Goal: Task Accomplishment & Management: Manage account settings

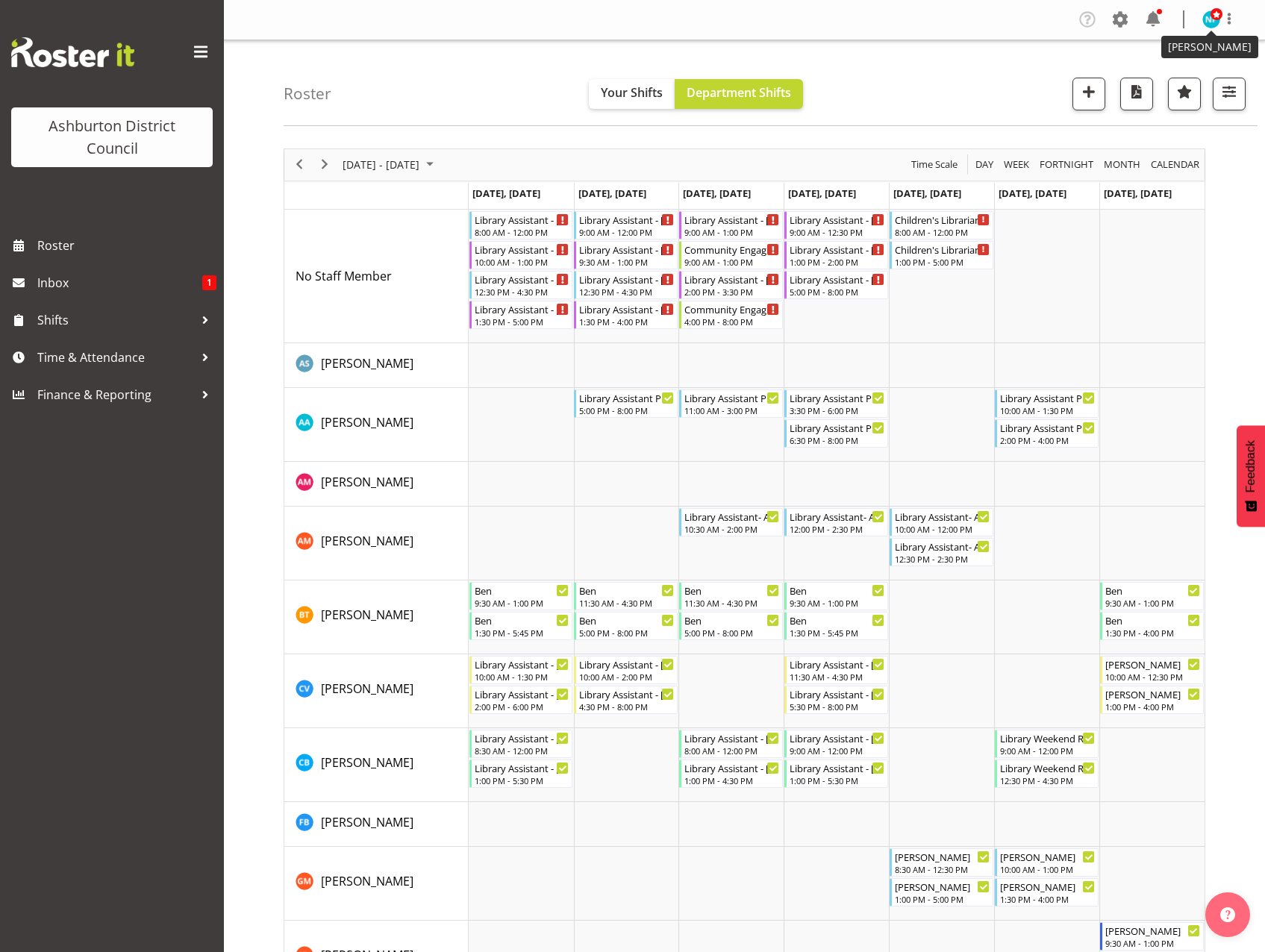
click at [1203, 19] on img at bounding box center [1211, 19] width 18 height 18
click at [1159, 79] on link "Log Out" at bounding box center [1166, 78] width 144 height 27
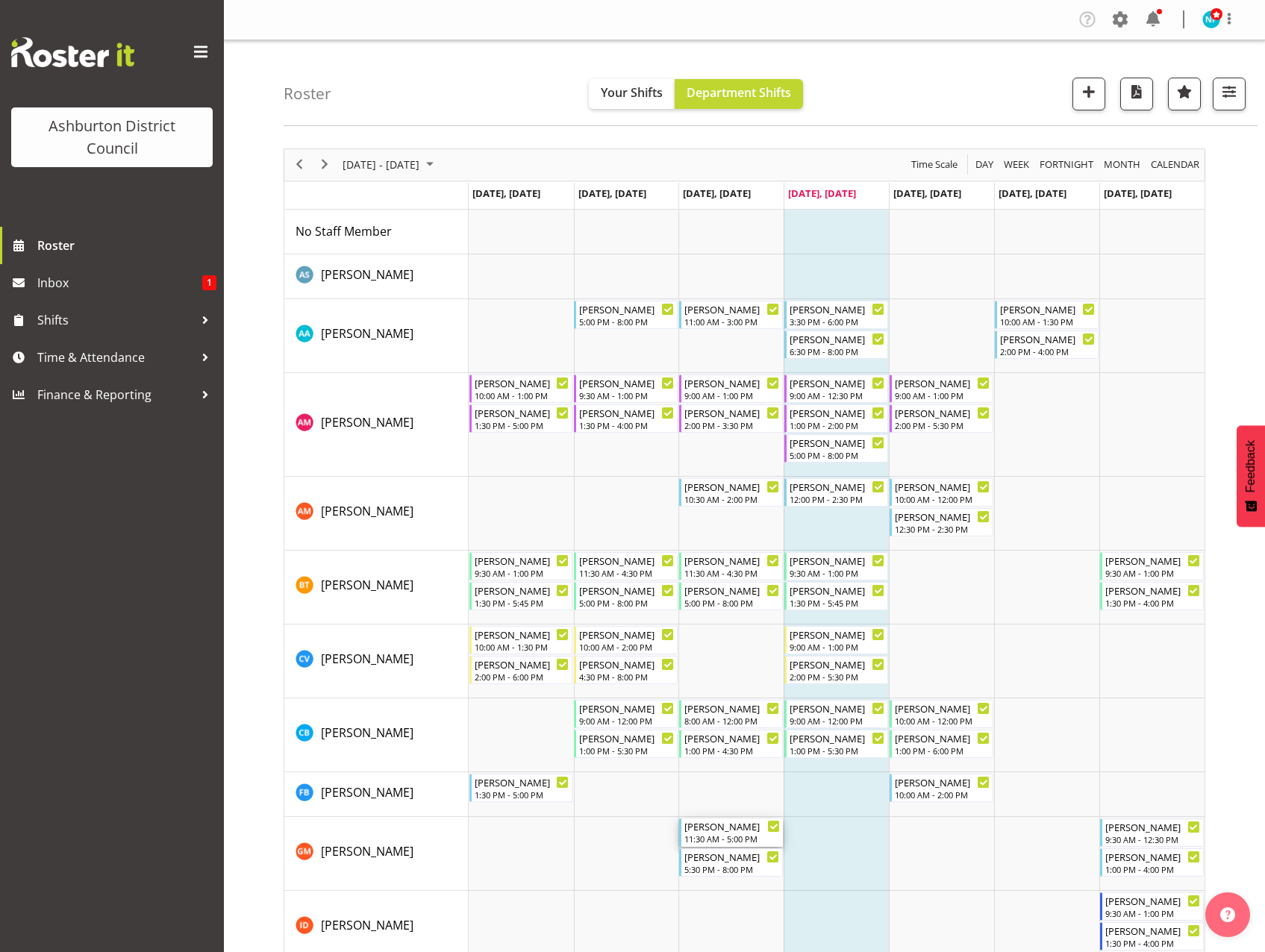
click at [712, 834] on div "[PERSON_NAME] 11:30 AM - 5:00 PM" at bounding box center [732, 832] width 96 height 28
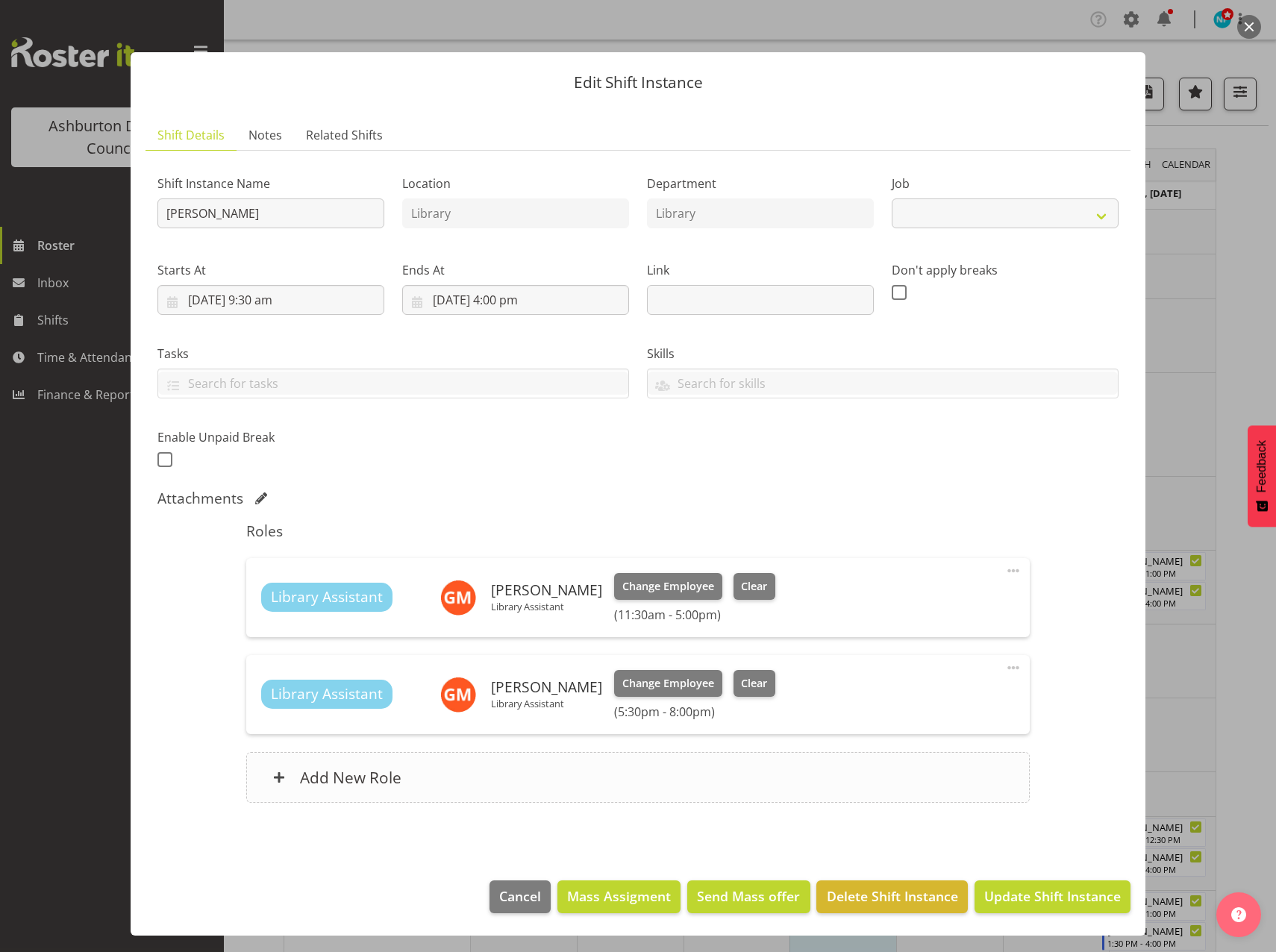
select select "6995"
click at [741, 578] on span "Clear" at bounding box center [754, 586] width 26 height 16
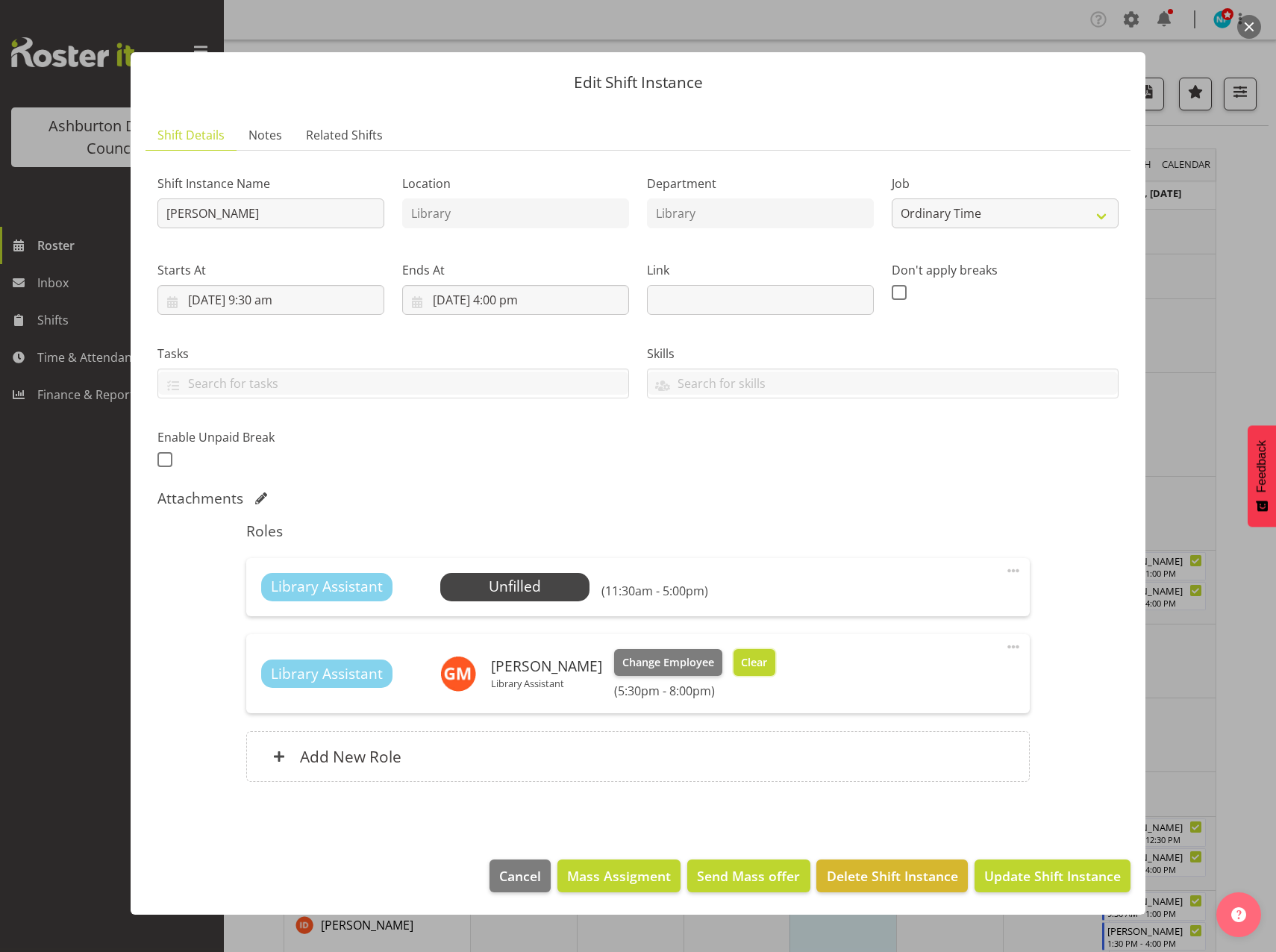
click at [748, 663] on span "Clear" at bounding box center [754, 663] width 26 height 16
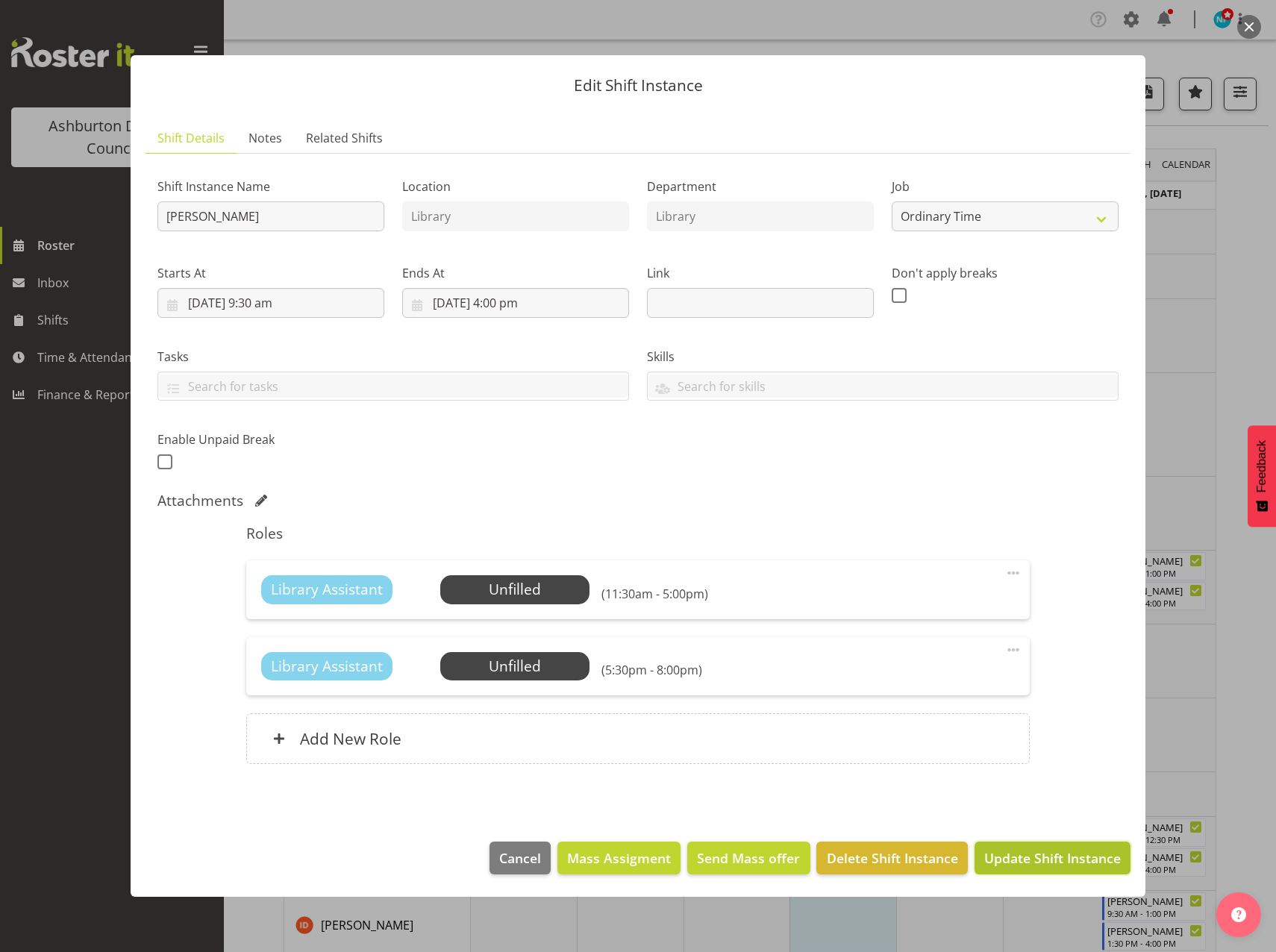
click at [1021, 856] on span "Update Shift Instance" at bounding box center [1053, 858] width 136 height 19
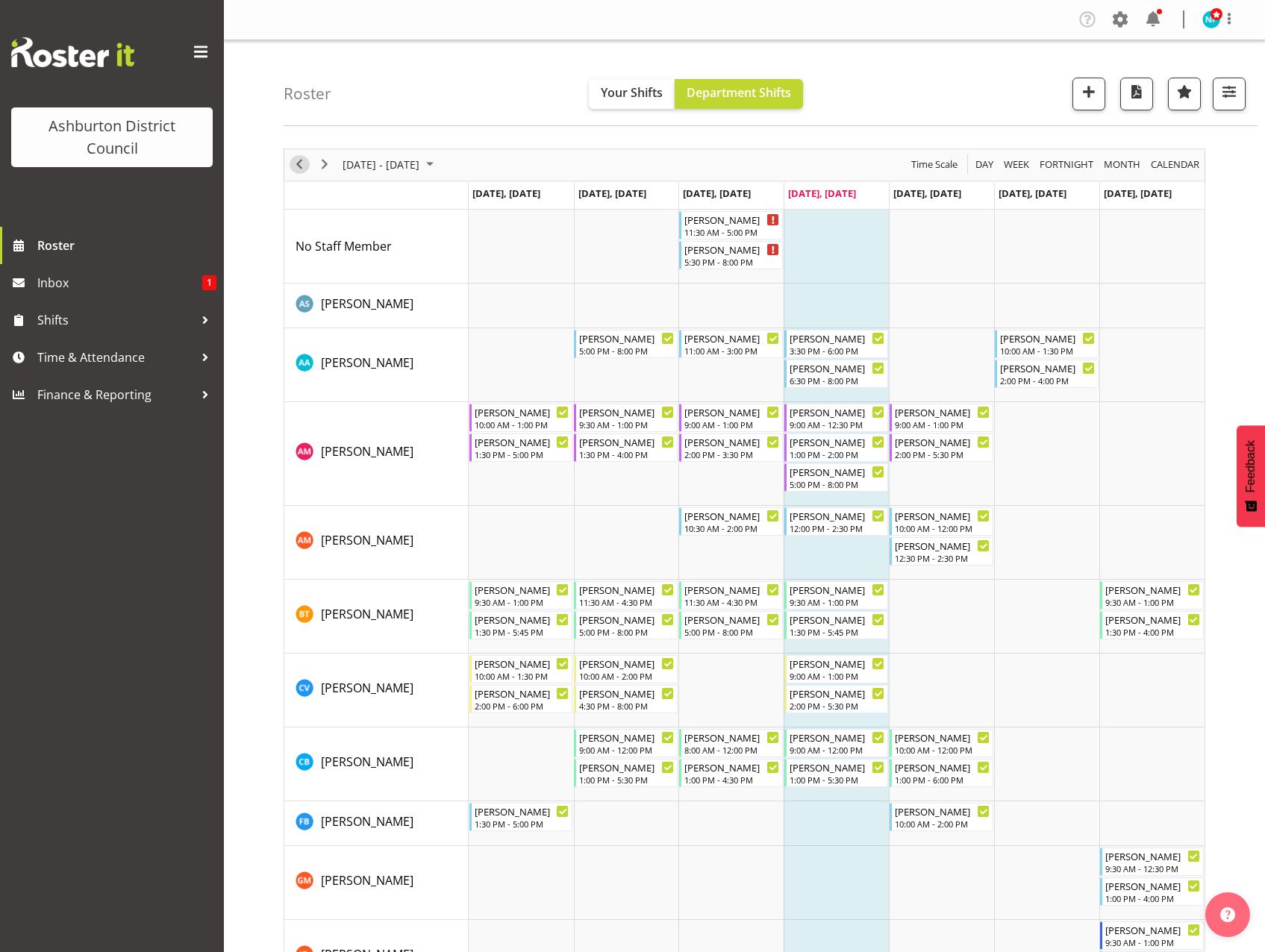
click at [296, 167] on span "Previous" at bounding box center [299, 164] width 18 height 19
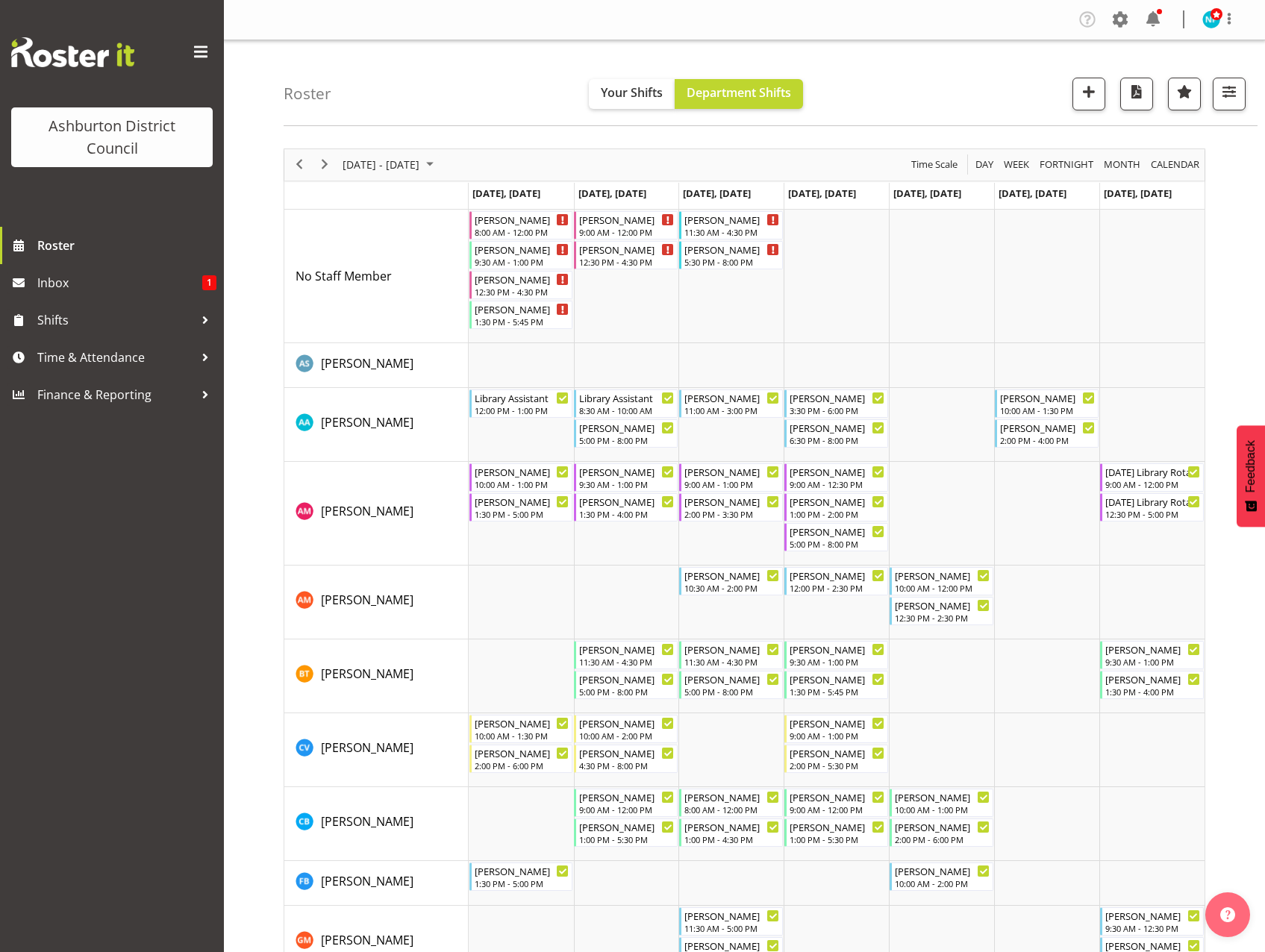
scroll to position [149, 0]
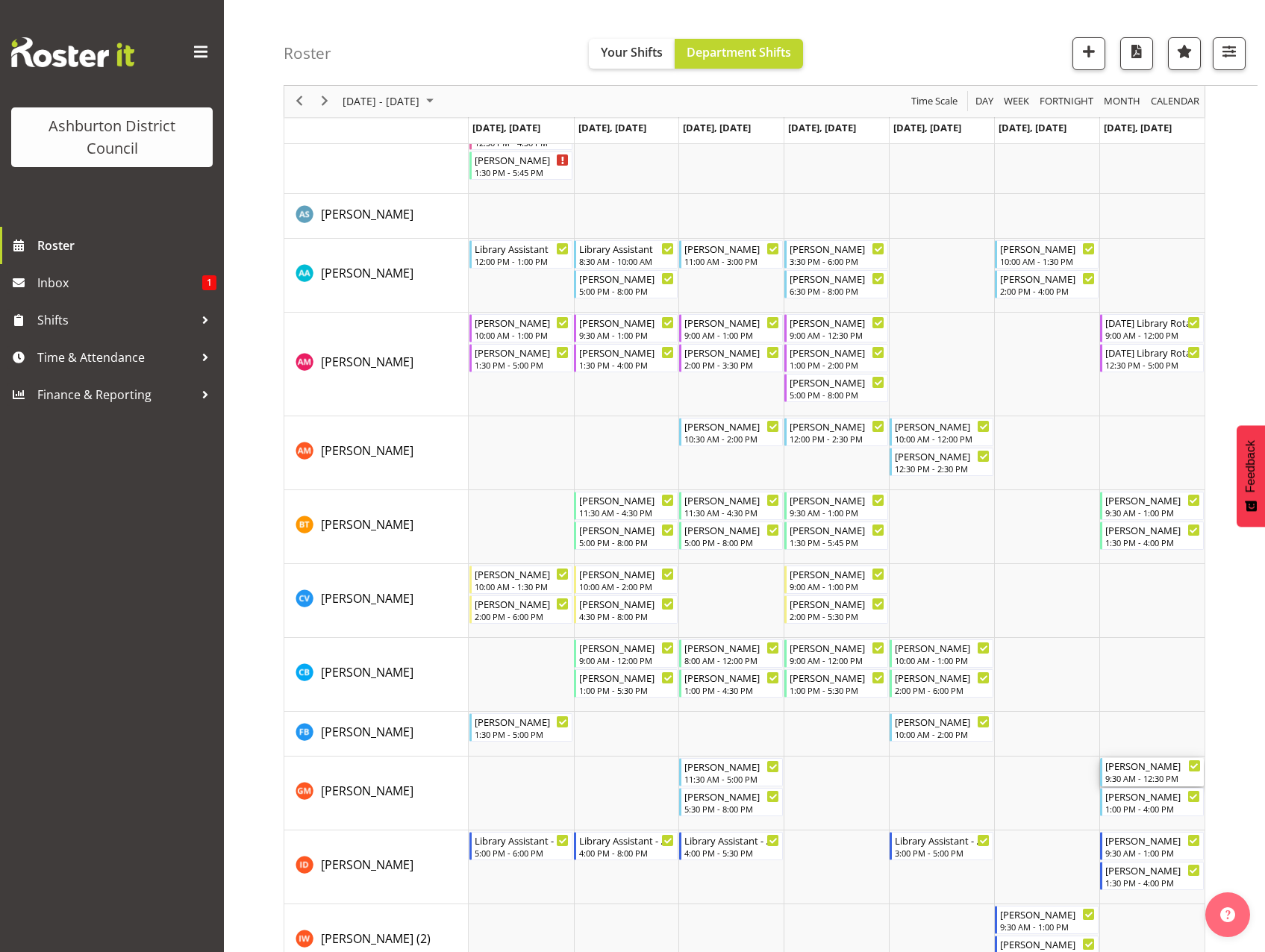
click at [1174, 778] on div "9:30 AM - 12:30 PM" at bounding box center [1153, 778] width 96 height 12
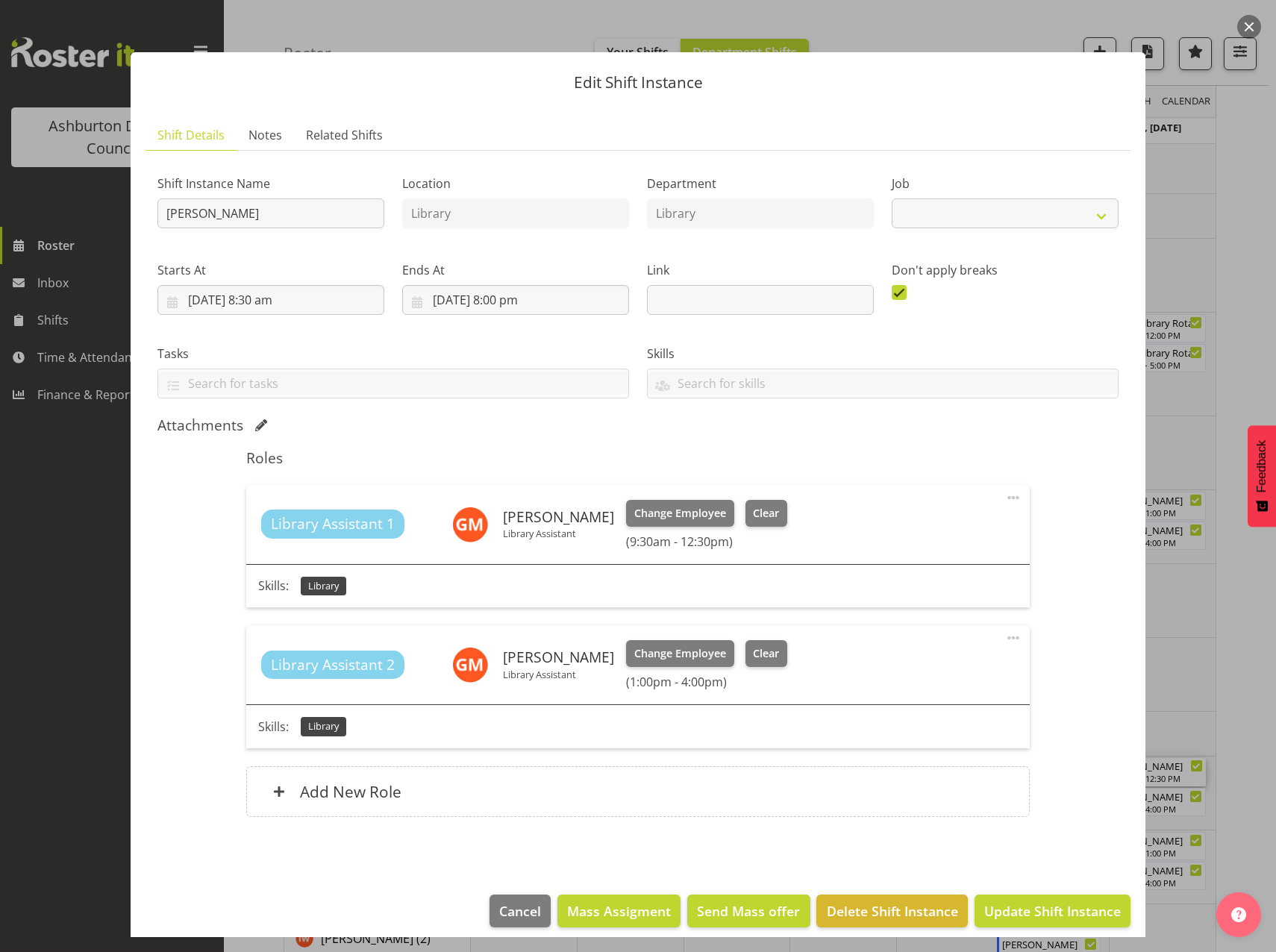
select select "6995"
click at [767, 509] on span "Clear" at bounding box center [766, 513] width 26 height 16
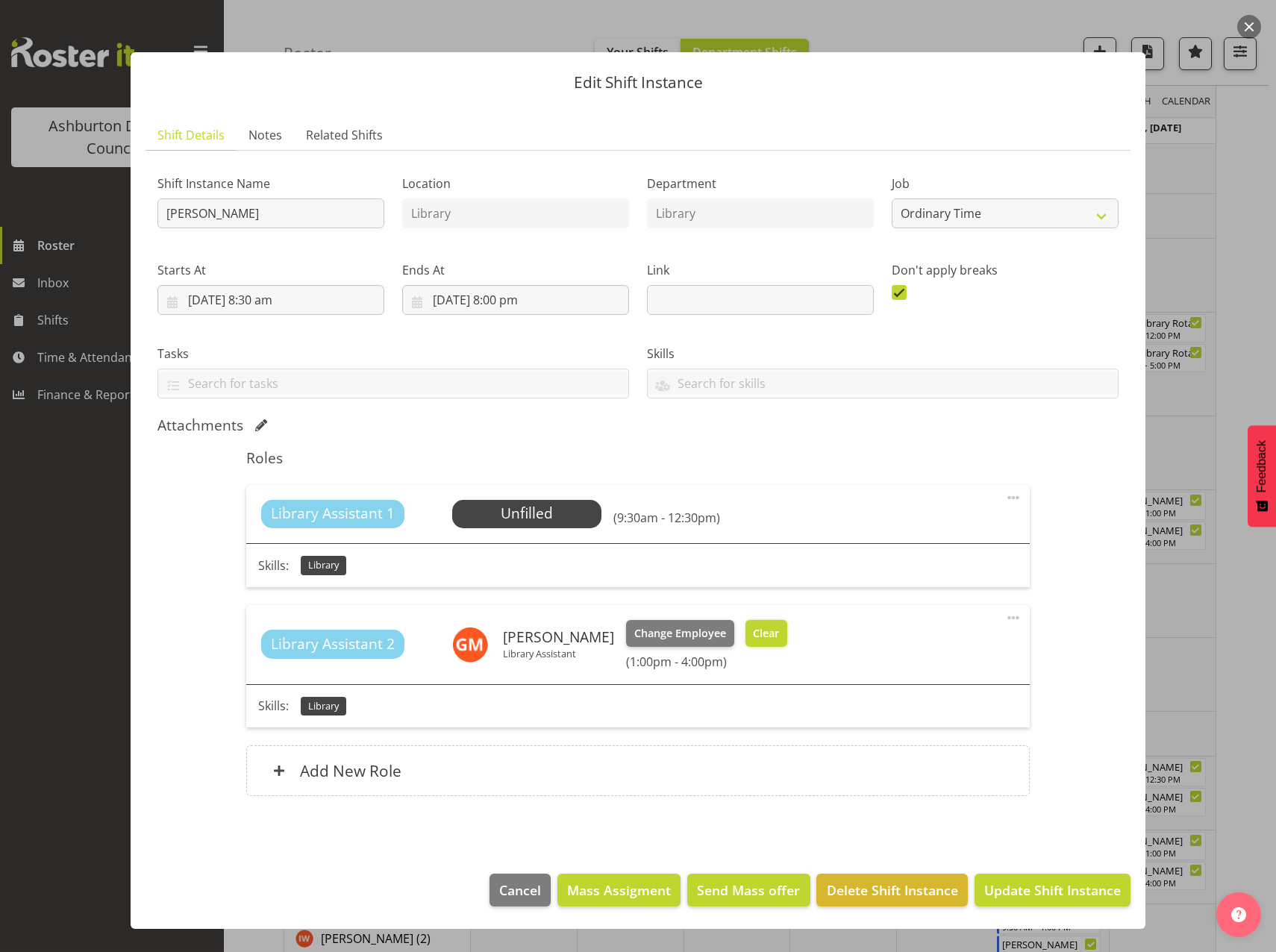
drag, startPoint x: 750, startPoint y: 633, endPoint x: 884, endPoint y: 704, distance: 151.6
click at [753, 633] on span "Clear" at bounding box center [766, 633] width 26 height 16
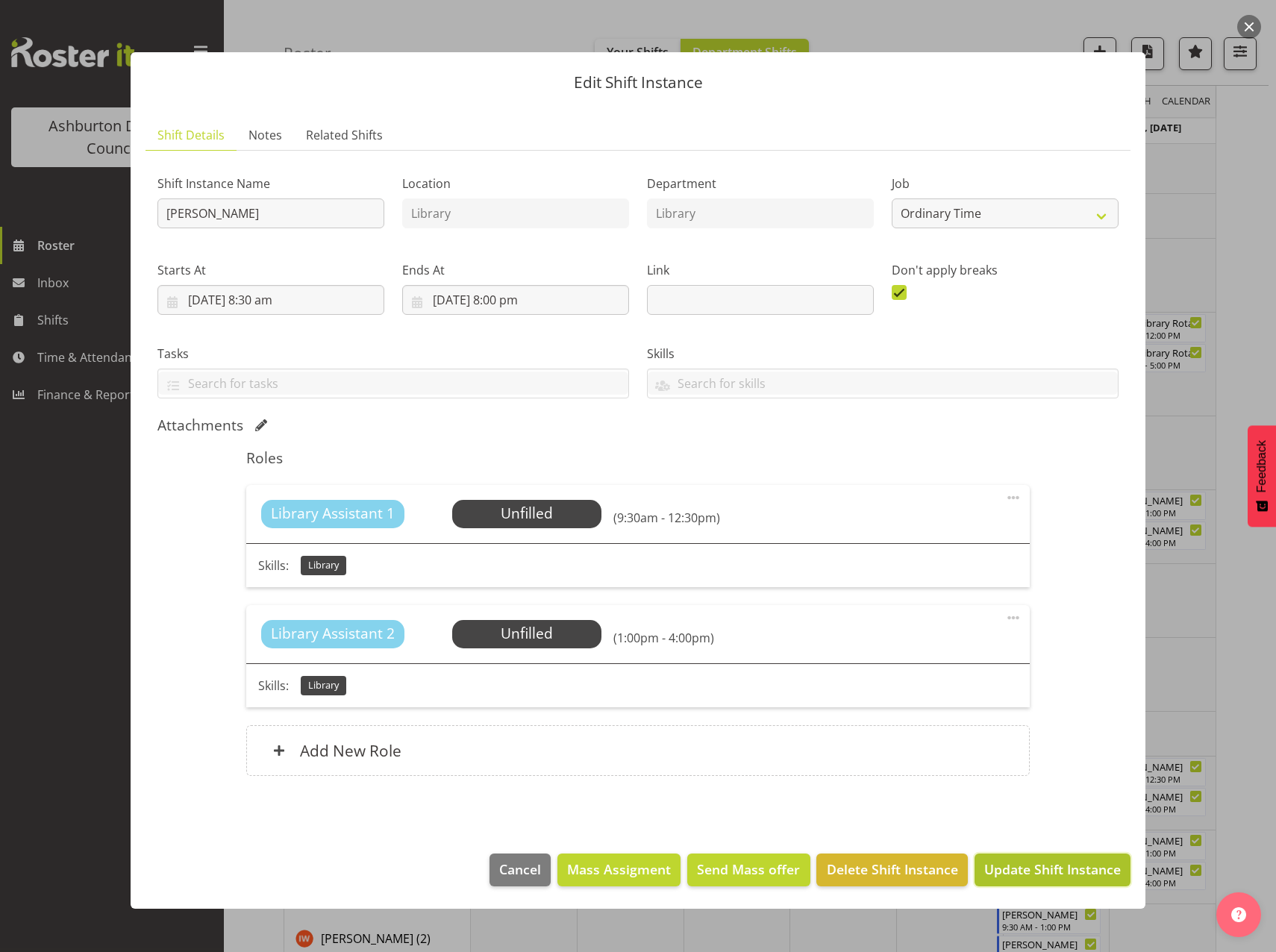
click at [1045, 864] on span "Update Shift Instance" at bounding box center [1053, 869] width 136 height 19
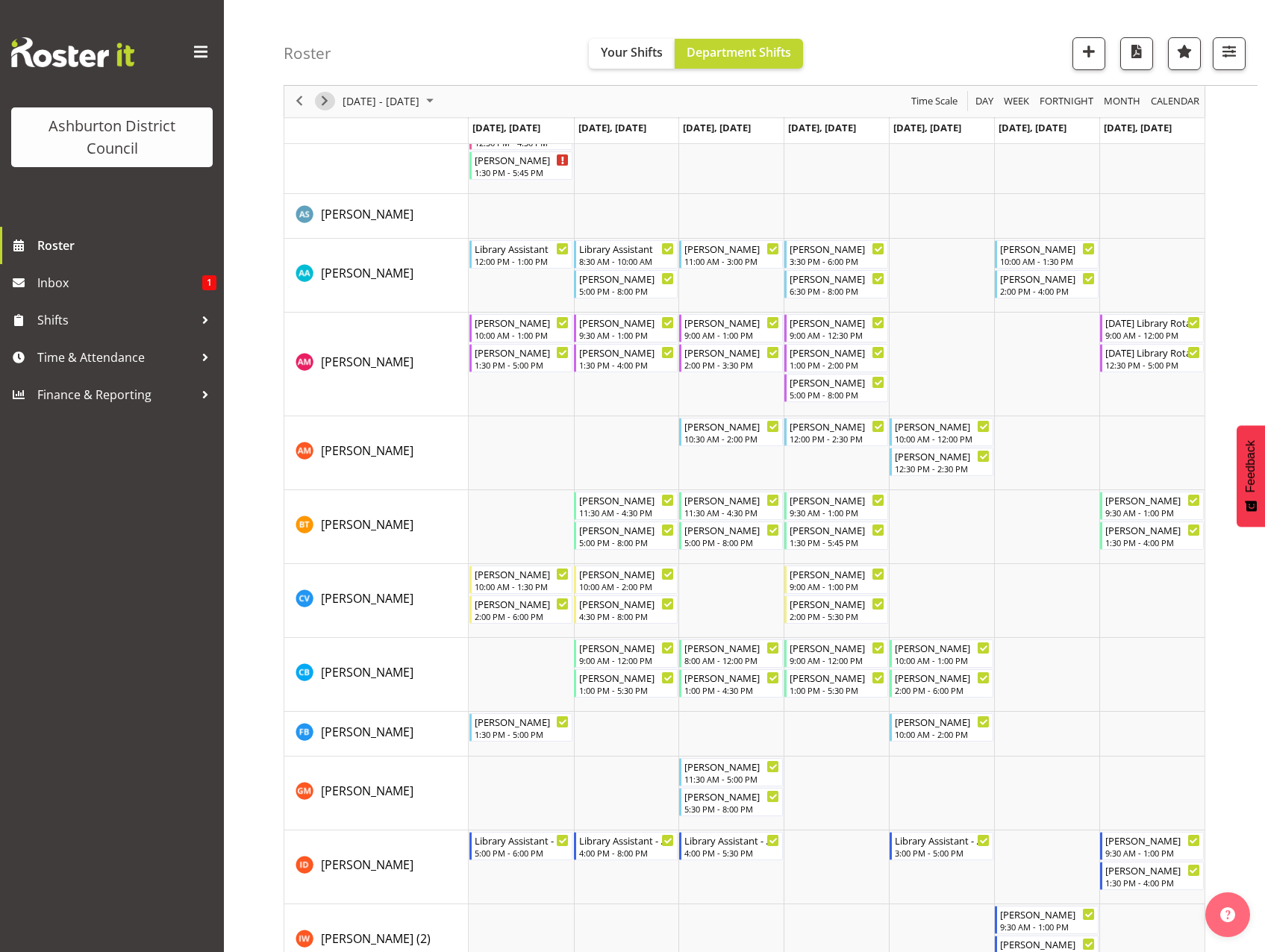
click at [321, 104] on span "Next" at bounding box center [324, 101] width 18 height 19
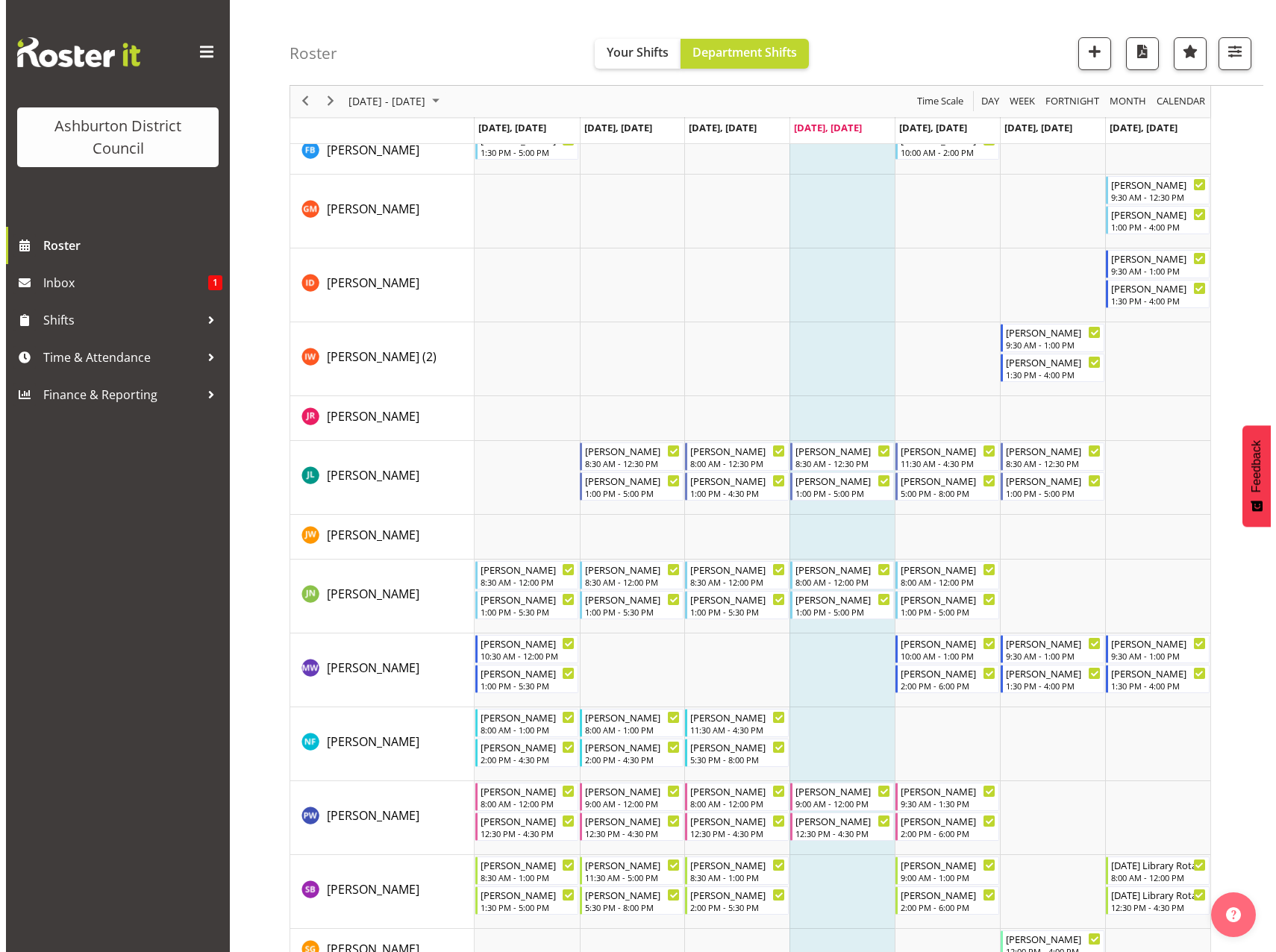
scroll to position [746, 0]
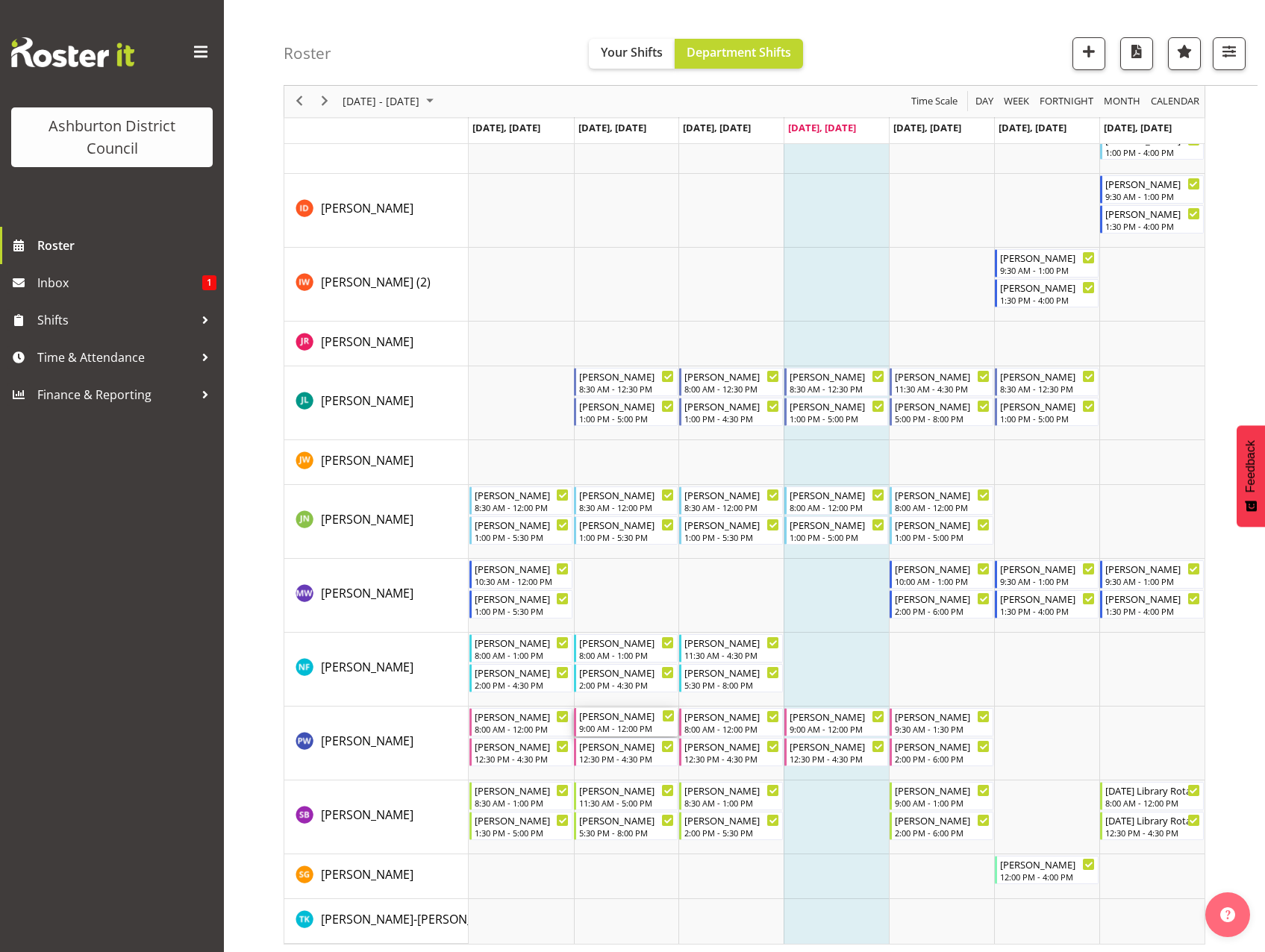
click at [640, 724] on div "9:00 AM - 12:00 PM" at bounding box center [627, 728] width 96 height 12
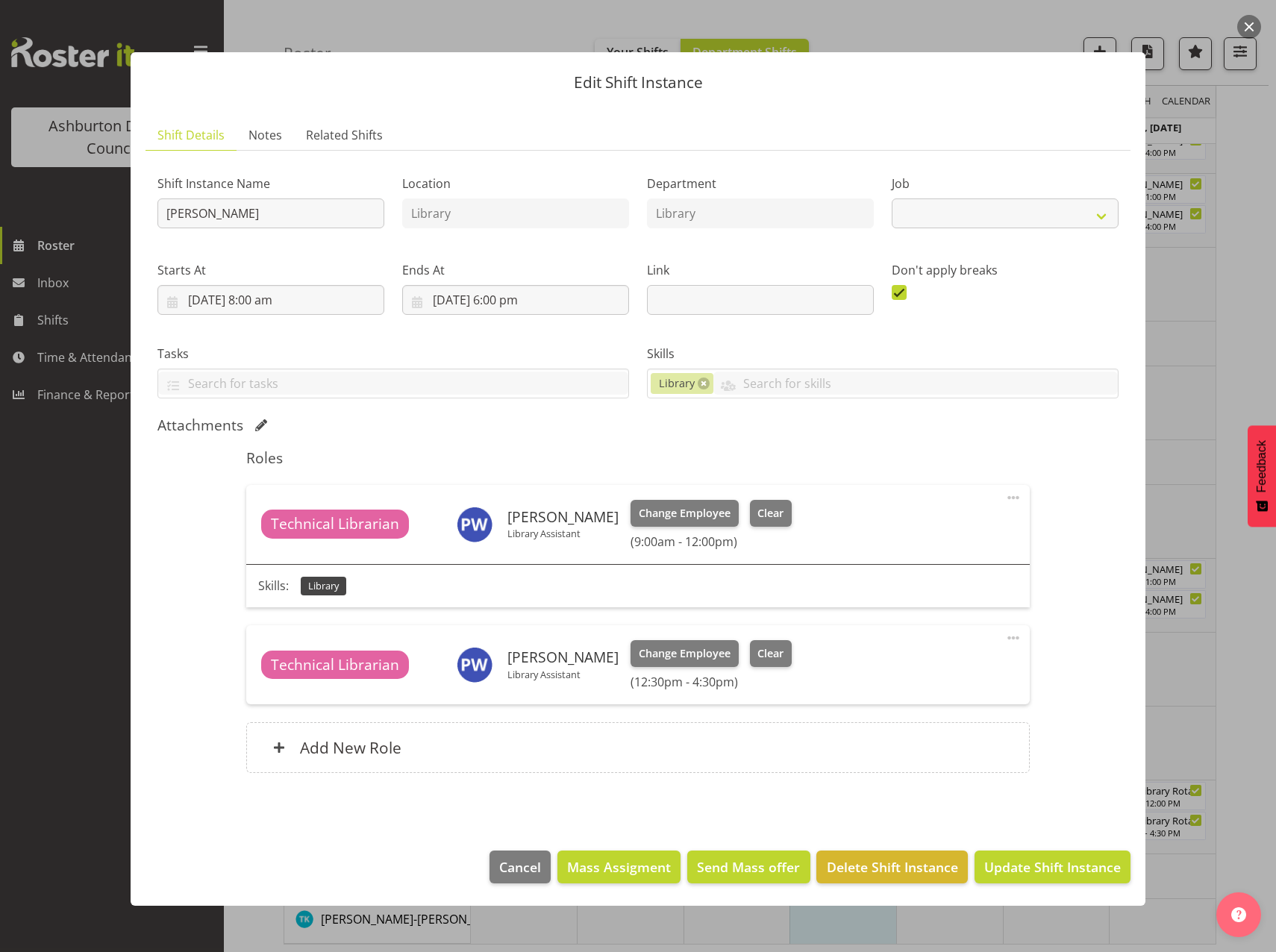
select select "6995"
click at [758, 514] on span "Clear" at bounding box center [771, 513] width 26 height 16
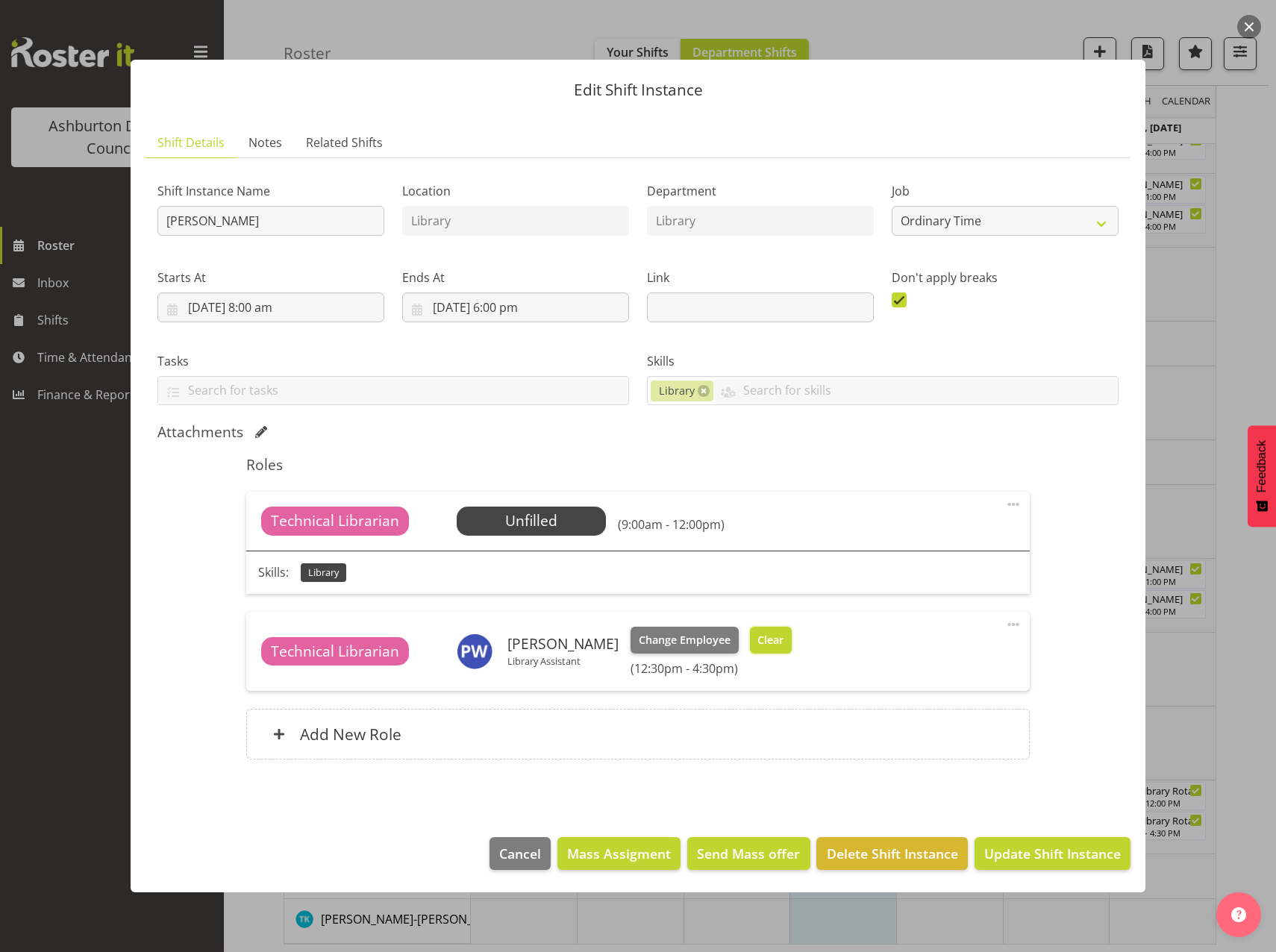
click at [758, 640] on span "Clear" at bounding box center [771, 640] width 26 height 16
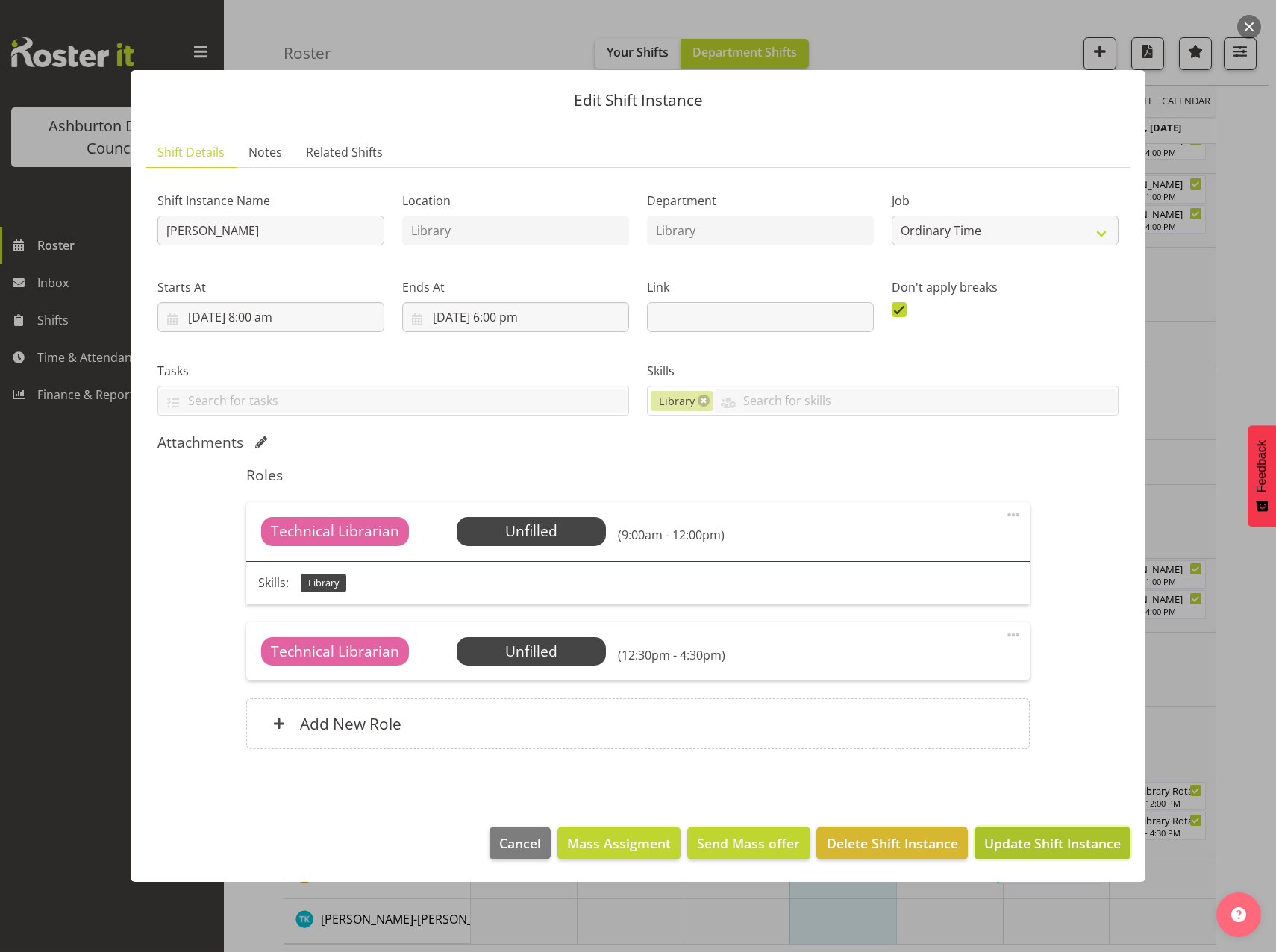
click at [1051, 848] on span "Update Shift Instance" at bounding box center [1053, 843] width 136 height 19
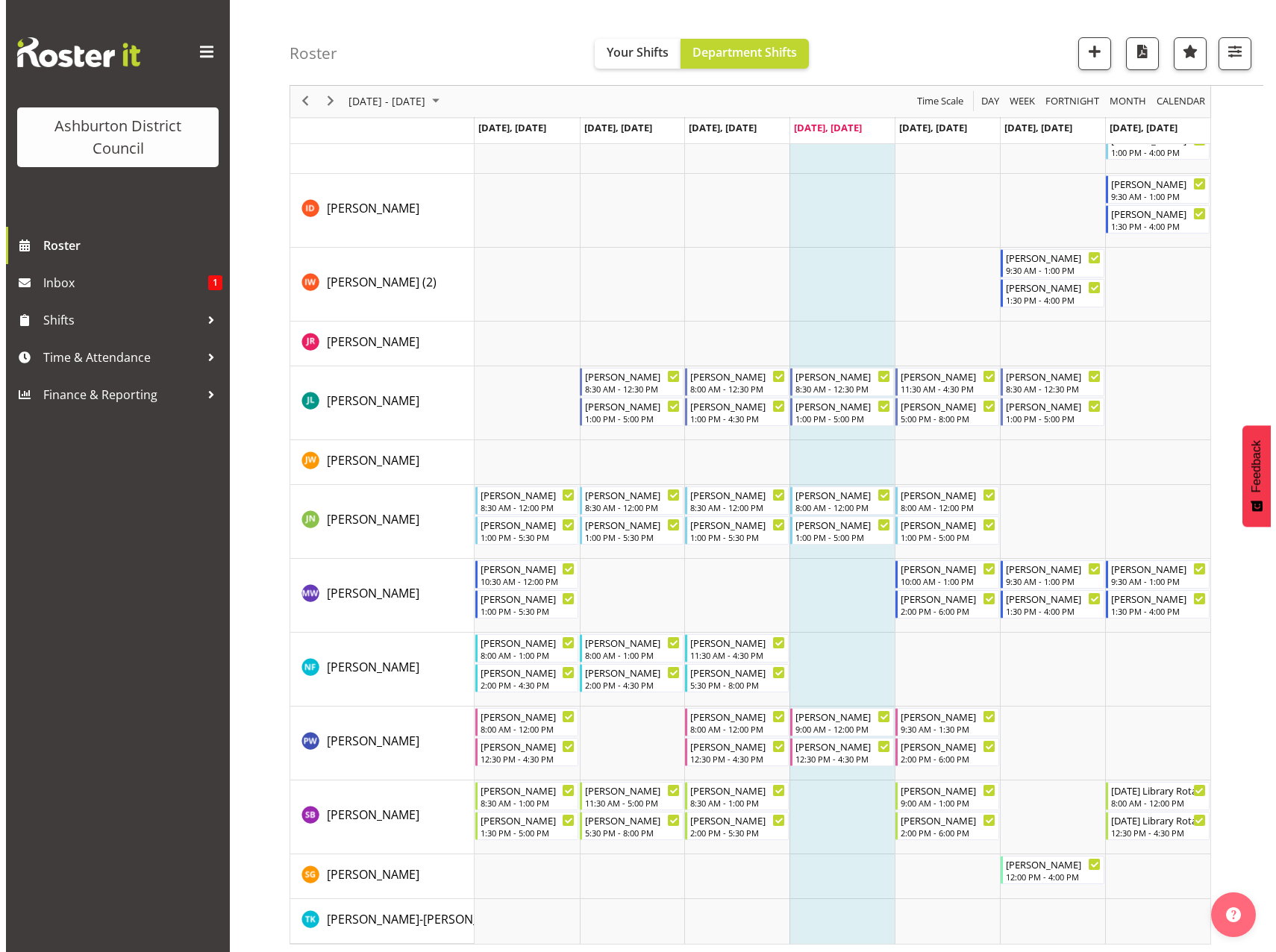
scroll to position [750, 0]
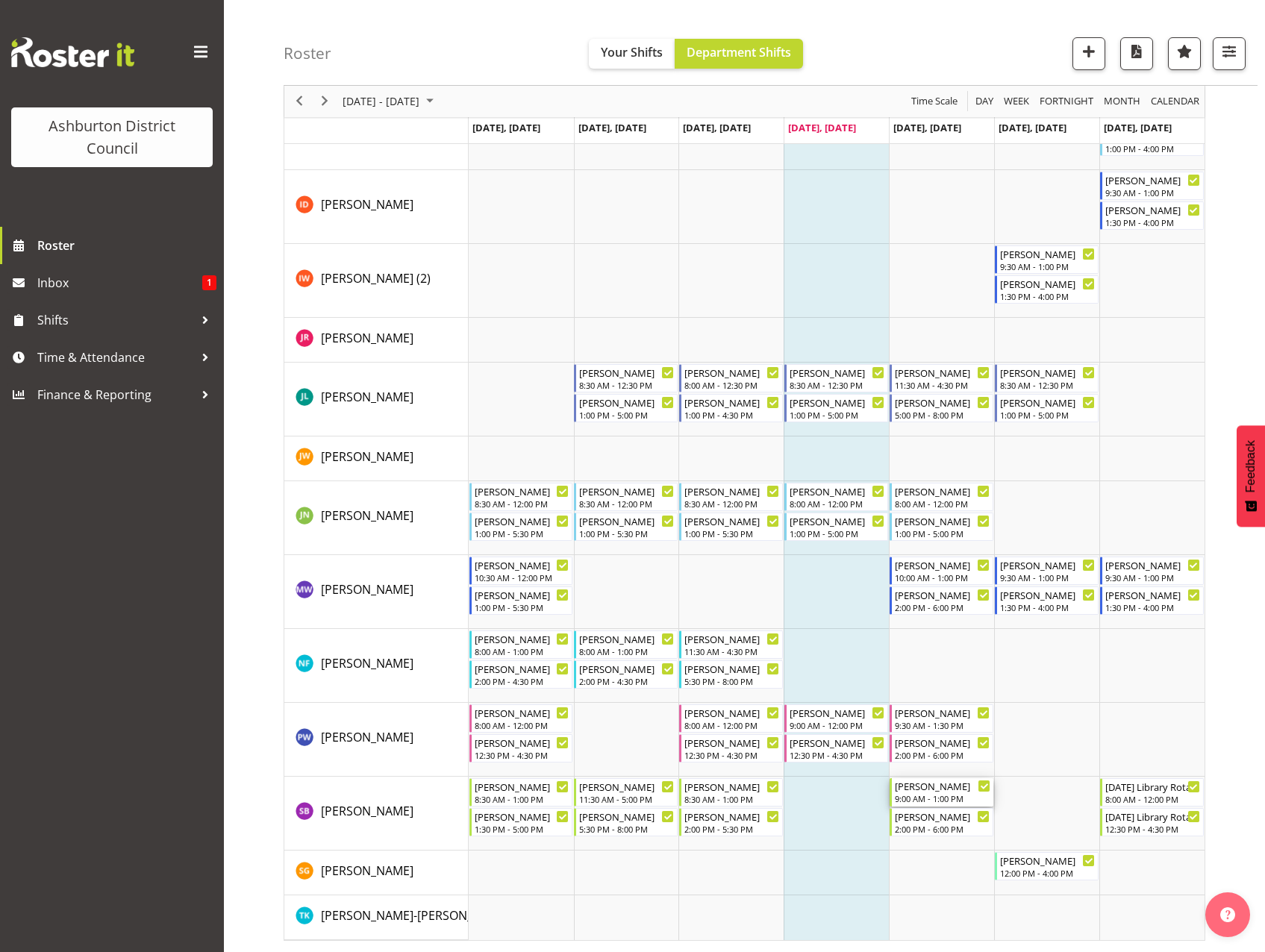
click at [924, 801] on div "9:00 AM - 1:00 PM" at bounding box center [942, 798] width 96 height 12
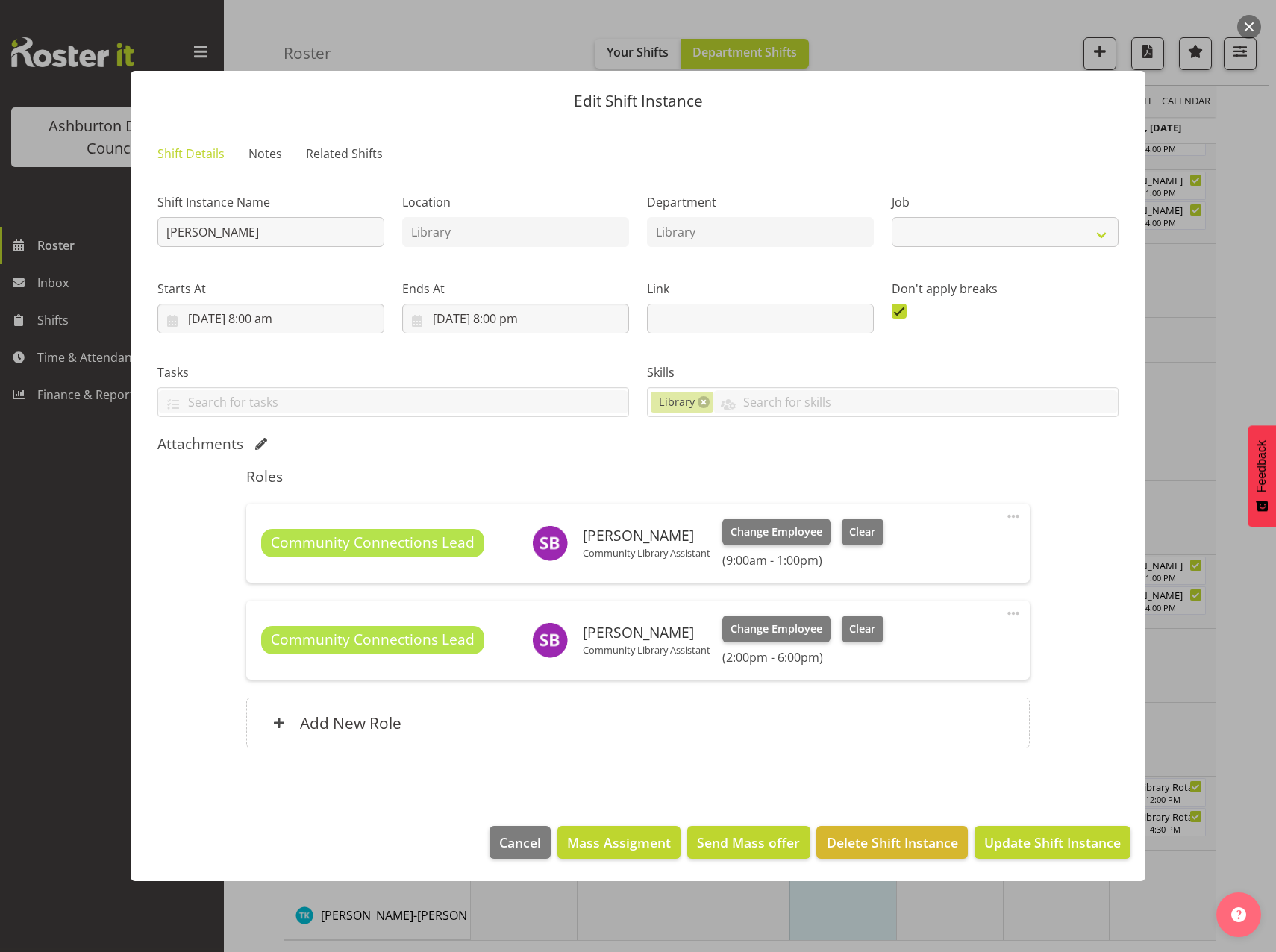
select select "6995"
click at [861, 538] on span "Clear" at bounding box center [862, 532] width 26 height 16
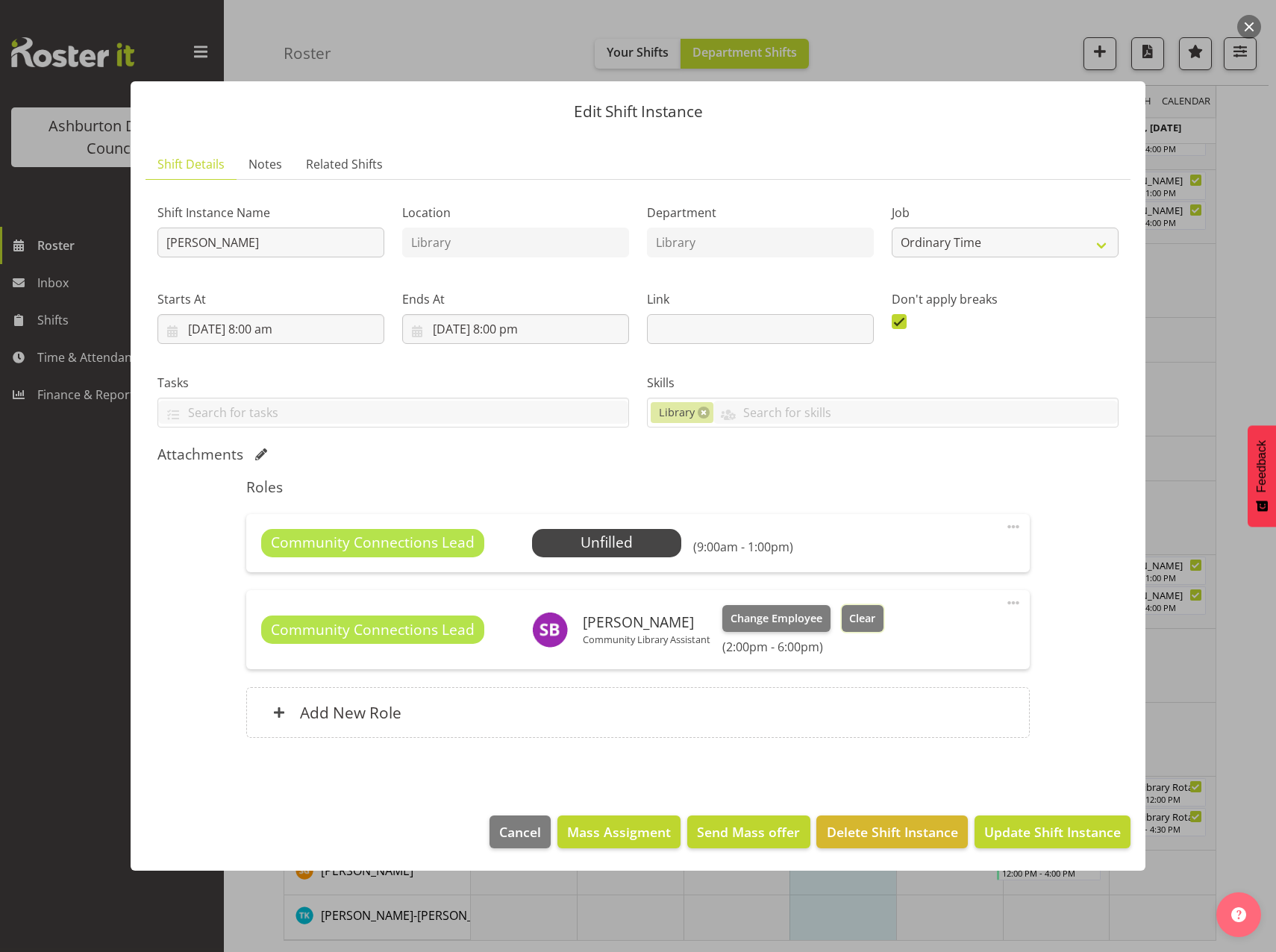
click at [864, 622] on span "Clear" at bounding box center [862, 619] width 26 height 16
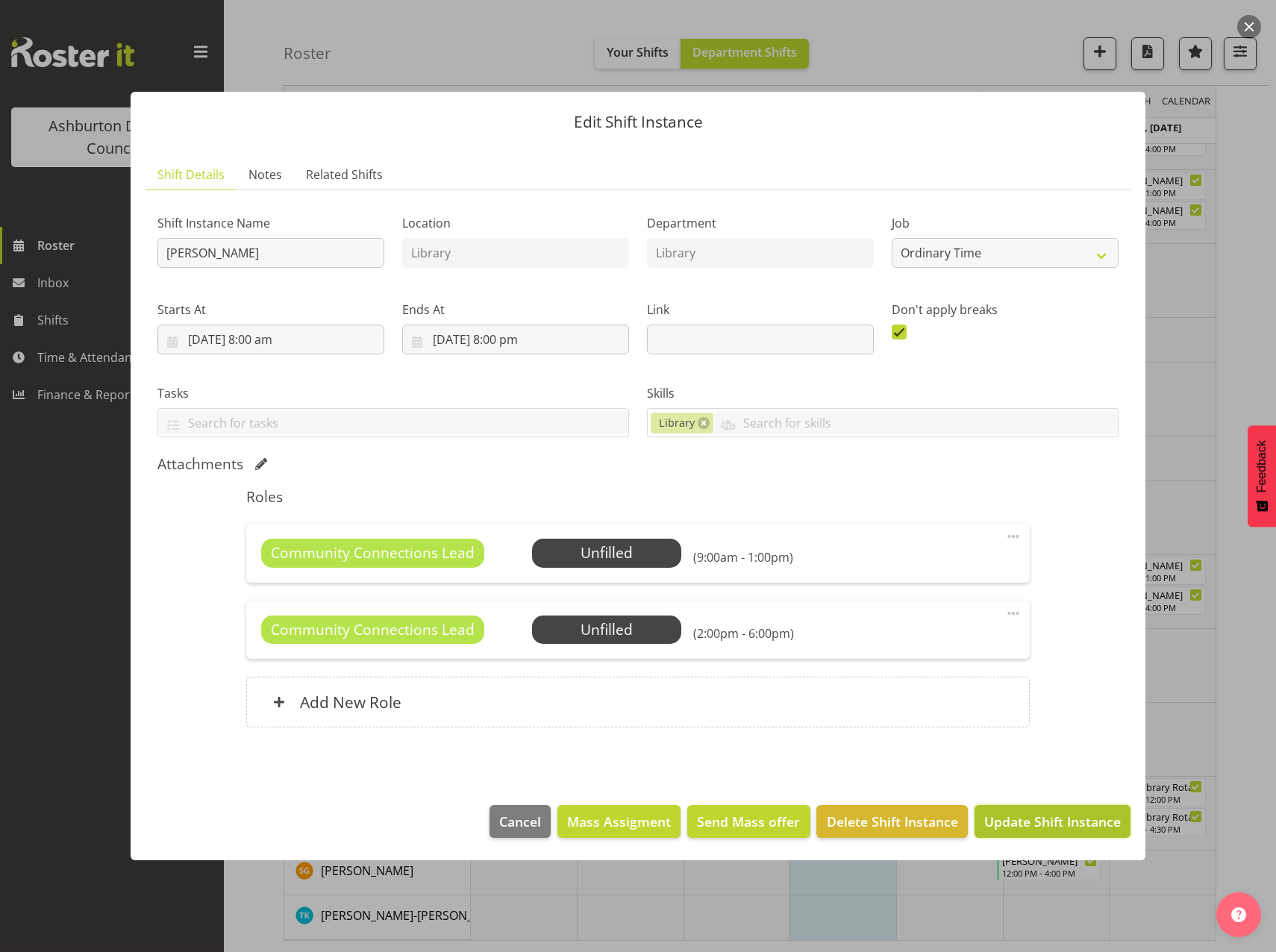
click at [1069, 824] on span "Update Shift Instance" at bounding box center [1053, 821] width 136 height 19
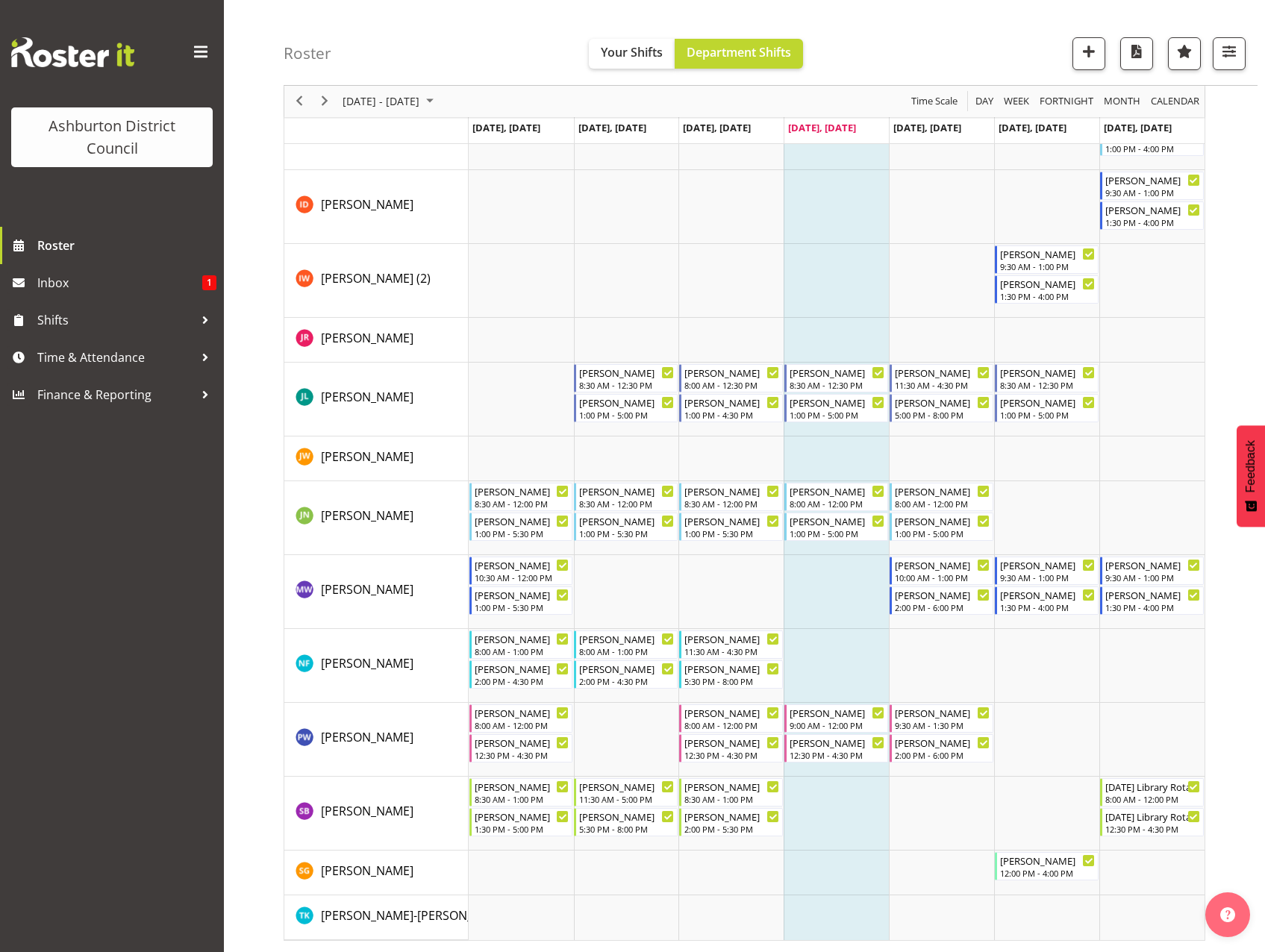
click at [851, 672] on td "Timeline Week of September 11, 2025" at bounding box center [836, 666] width 105 height 74
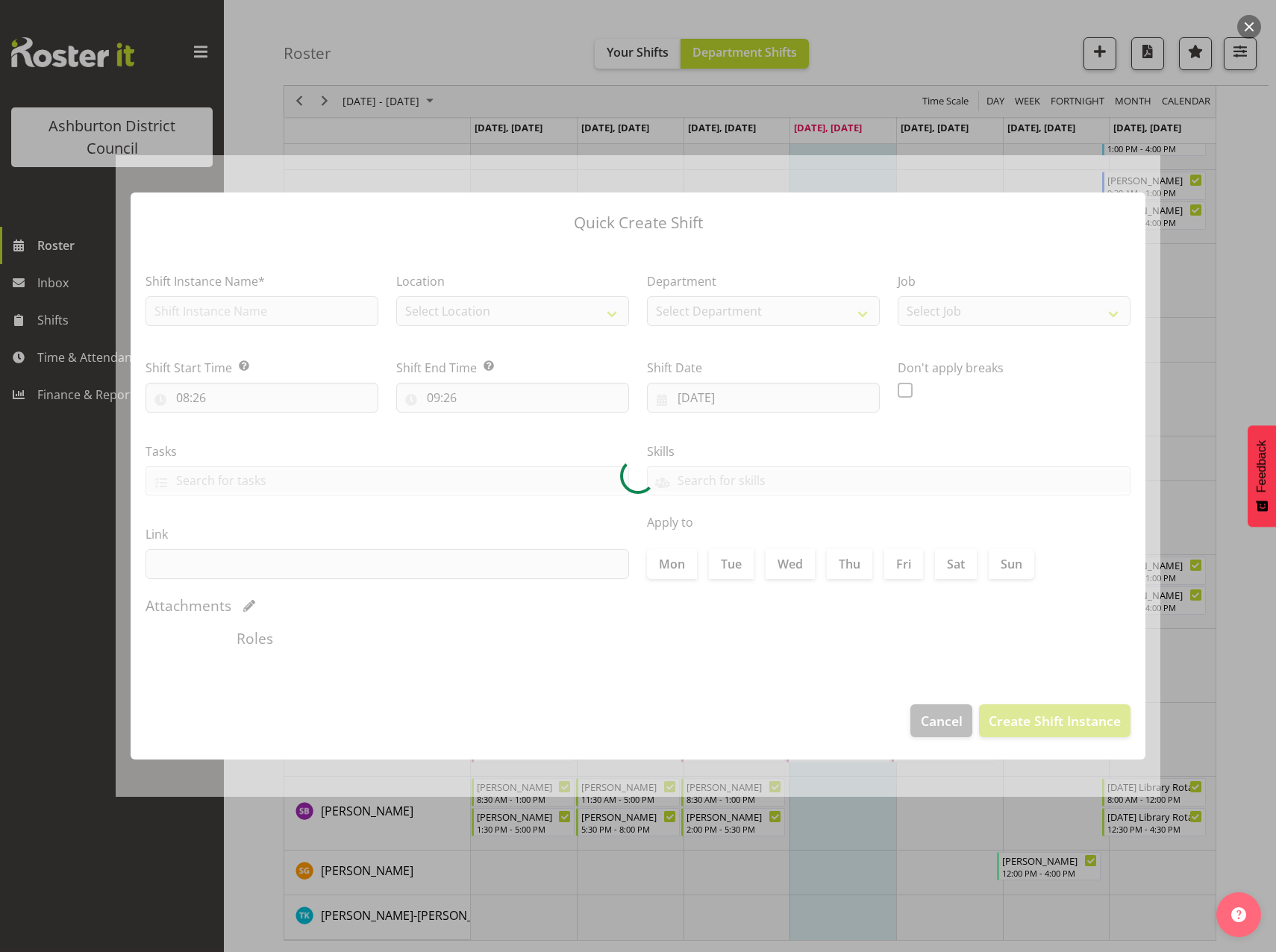
checkbox input "true"
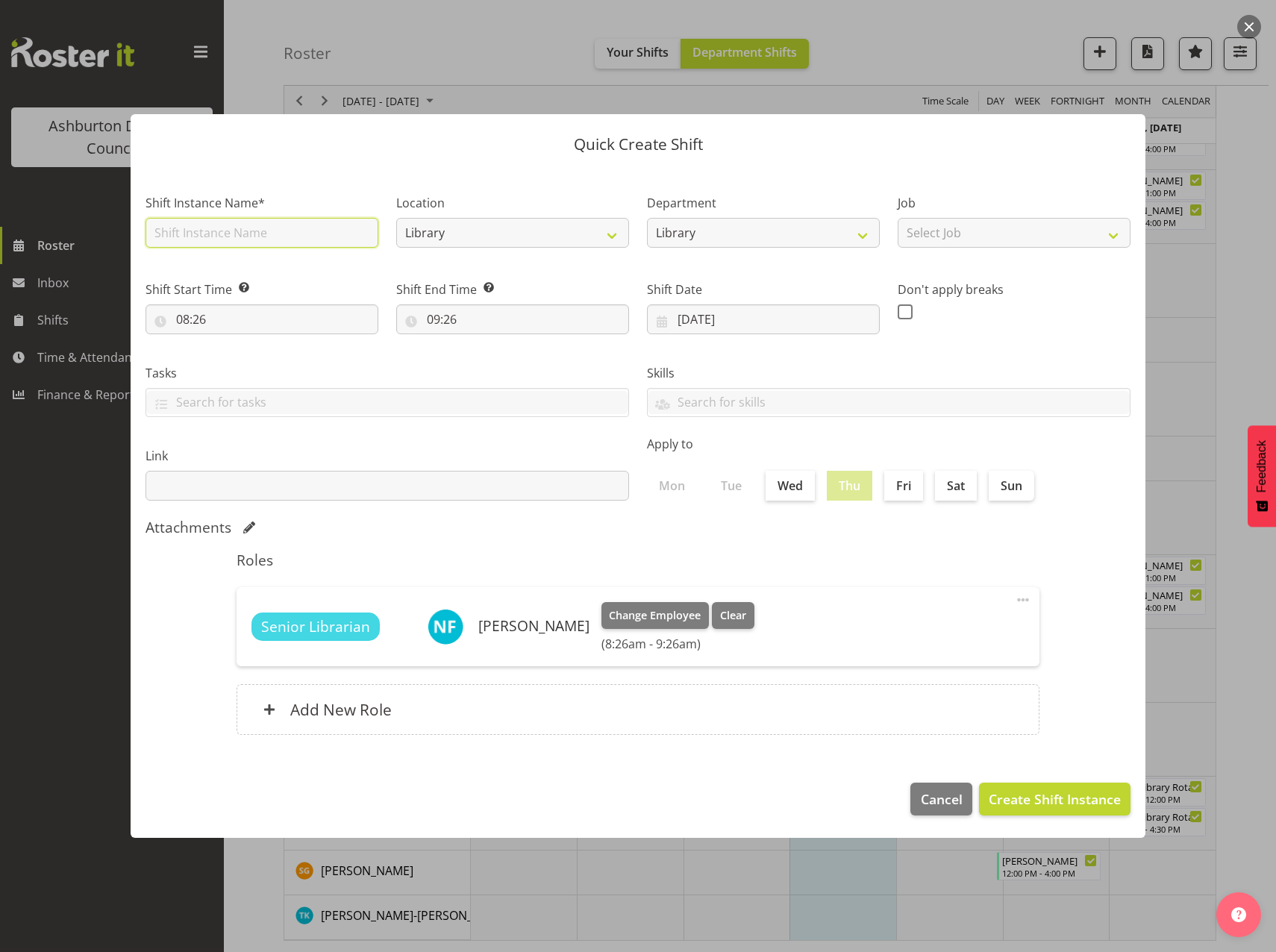
click at [187, 238] on input "text" at bounding box center [261, 233] width 233 height 30
type input "Senior Librarian"
select select "1180"
click at [1092, 237] on select "Select Job Casual HDA - CSR HDA - EA Lifeguarding LTS- Alt Duties Ordinary Time…" at bounding box center [1014, 233] width 233 height 30
select select "6995"
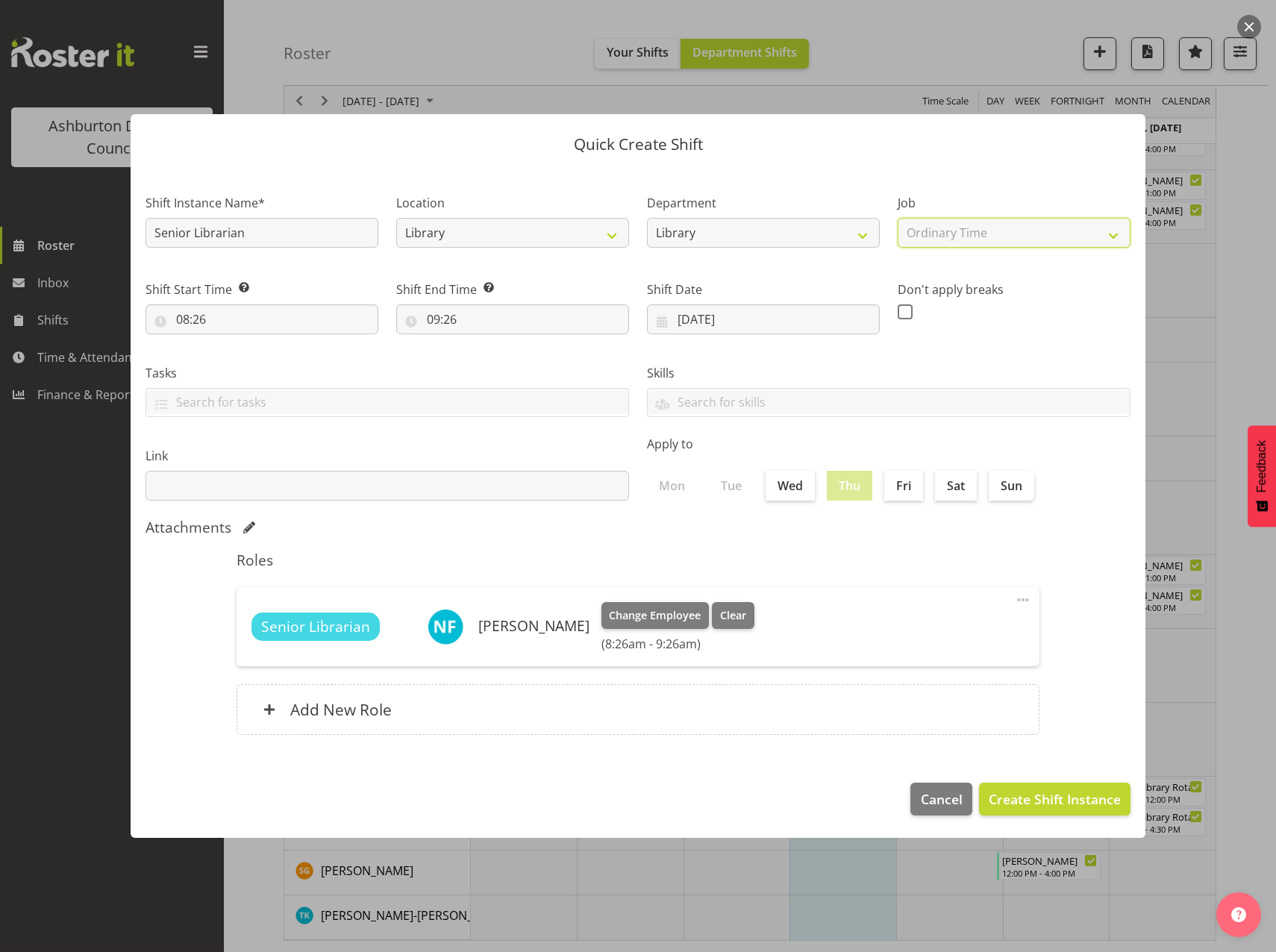
click at [898, 218] on select "Select Job Casual HDA - CSR HDA - EA Lifeguarding LTS- Alt Duties Ordinary Time…" at bounding box center [1014, 233] width 233 height 30
click at [183, 315] on input "08:26" at bounding box center [261, 319] width 233 height 30
click at [249, 359] on select "00 01 02 03 04 05 06 07 08 09 10 11 12 13 14 15 16 17 18 19 20 21 22 23" at bounding box center [247, 358] width 33 height 30
click at [280, 367] on select "00 01 02 03 04 05 06 07 08 09 10 11 12 13 14 15 16 17 18 19 20 21 22 23 24 25 2…" at bounding box center [286, 358] width 33 height 30
select select "0"
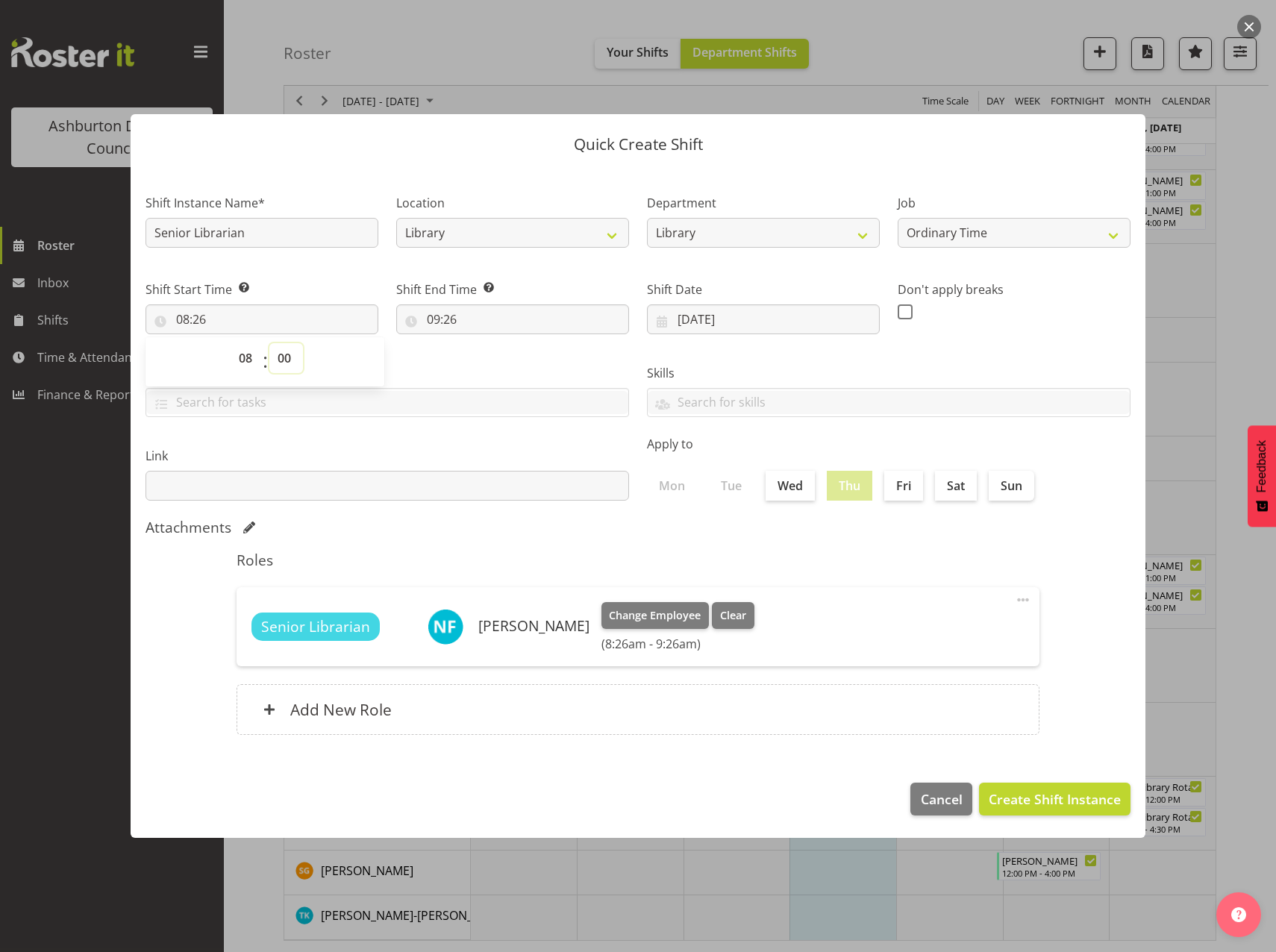
click at [269, 343] on select "00 01 02 03 04 05 06 07 08 09 10 11 12 13 14 15 16 17 18 19 20 21 22 23 24 25 2…" at bounding box center [286, 358] width 33 height 30
type input "08:00"
click at [432, 321] on input "09:26" at bounding box center [513, 319] width 233 height 30
click at [487, 356] on select "00 01 02 03 04 05 06 07 08 09 10 11 12 13 14 15 16 17 18 19 20 21 22 23" at bounding box center [498, 358] width 33 height 30
select select "17"
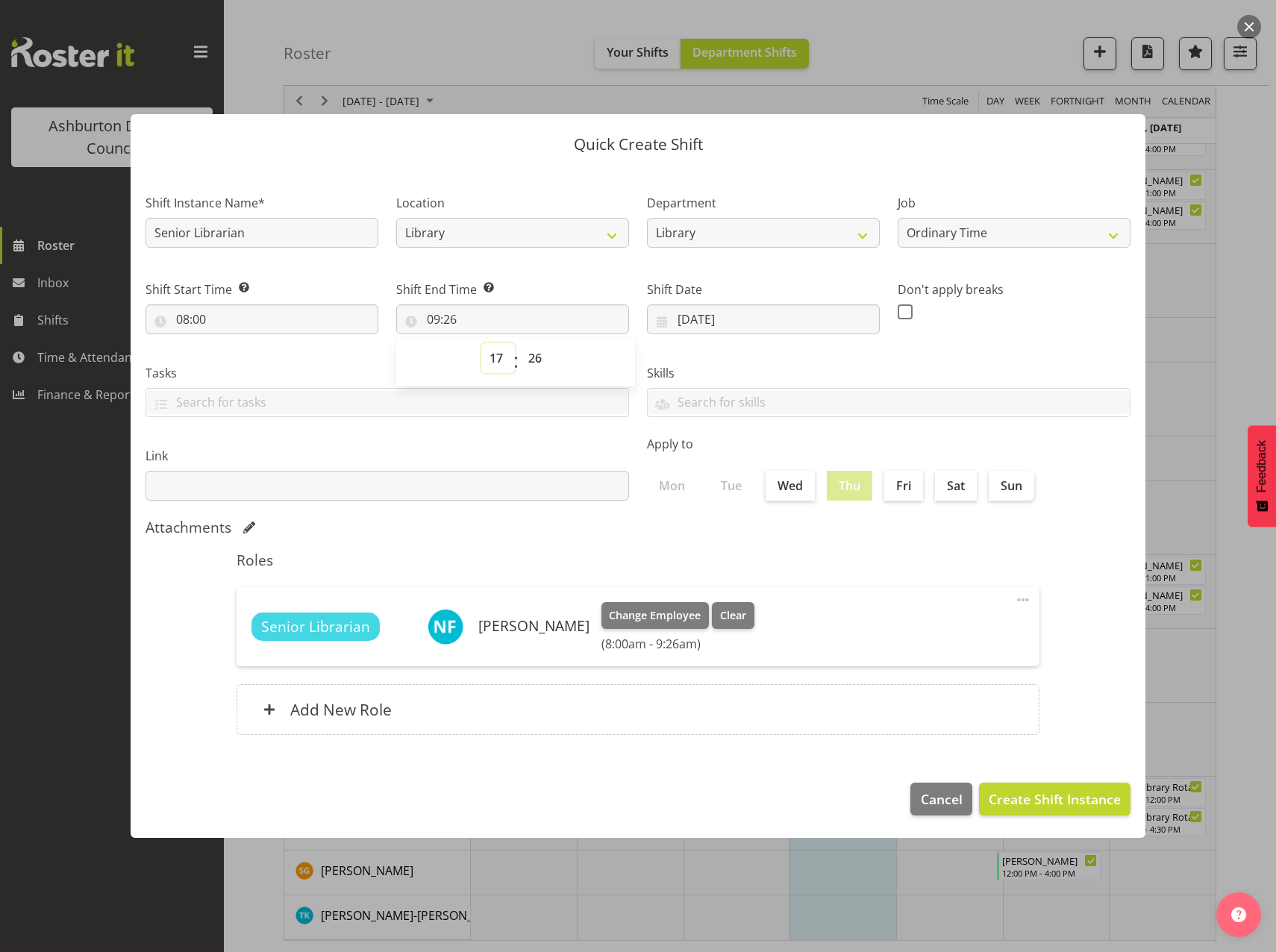
click at [482, 343] on select "00 01 02 03 04 05 06 07 08 09 10 11 12 13 14 15 16 17 18 19 20 21 22 23" at bounding box center [498, 358] width 33 height 30
type input "17:26"
click at [531, 358] on select "00 01 02 03 04 05 06 07 08 09 10 11 12 13 14 15 16 17 18 19 20 21 22 23 24 25 2…" at bounding box center [536, 358] width 33 height 30
select select "0"
click at [520, 343] on select "00 01 02 03 04 05 06 07 08 09 10 11 12 13 14 15 16 17 18 19 20 21 22 23 24 25 2…" at bounding box center [536, 358] width 33 height 30
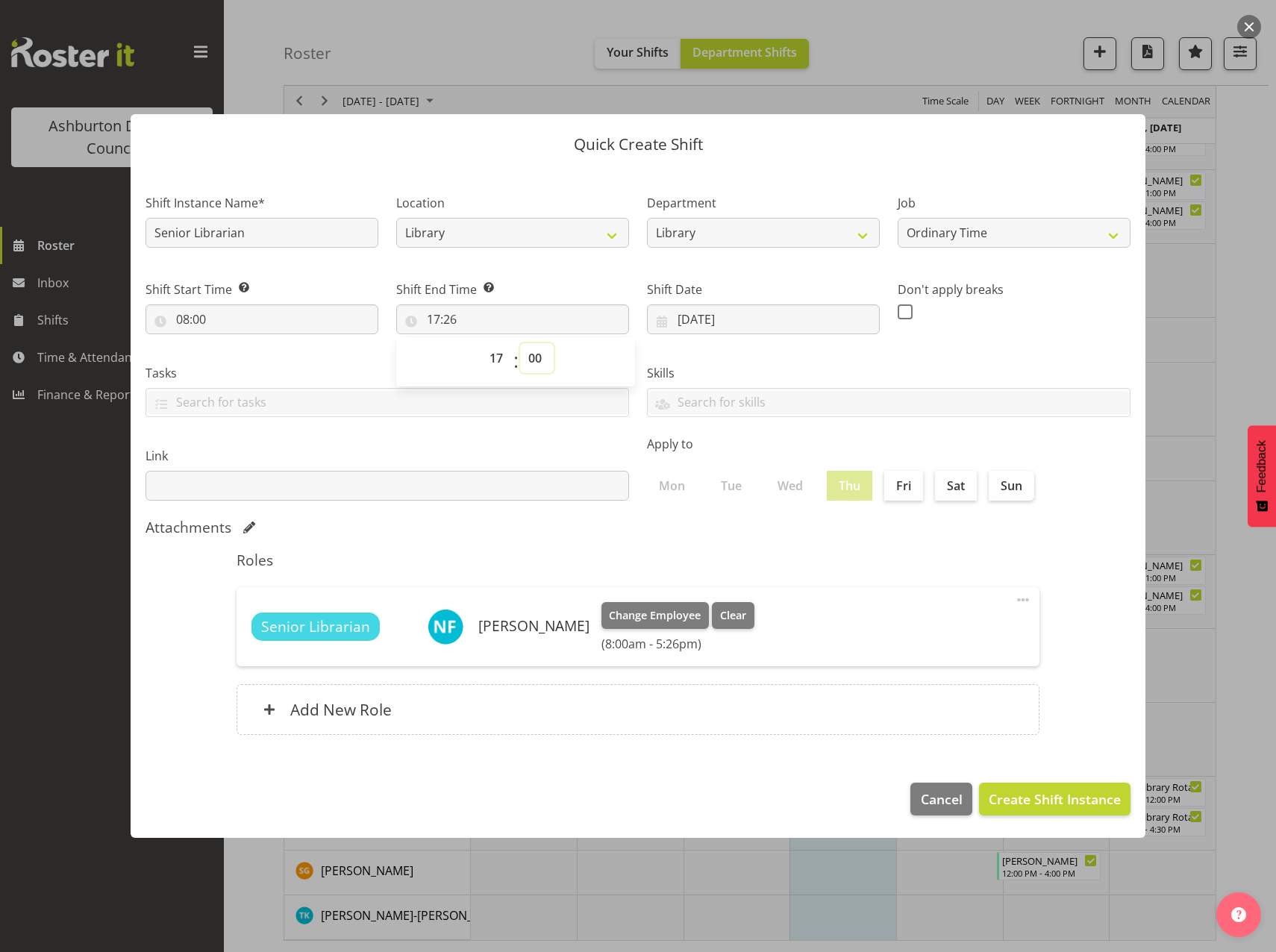
type input "17:00"
click at [1025, 595] on span at bounding box center [1024, 600] width 18 height 18
click at [945, 639] on link "Edit" at bounding box center [960, 633] width 144 height 27
select select "17"
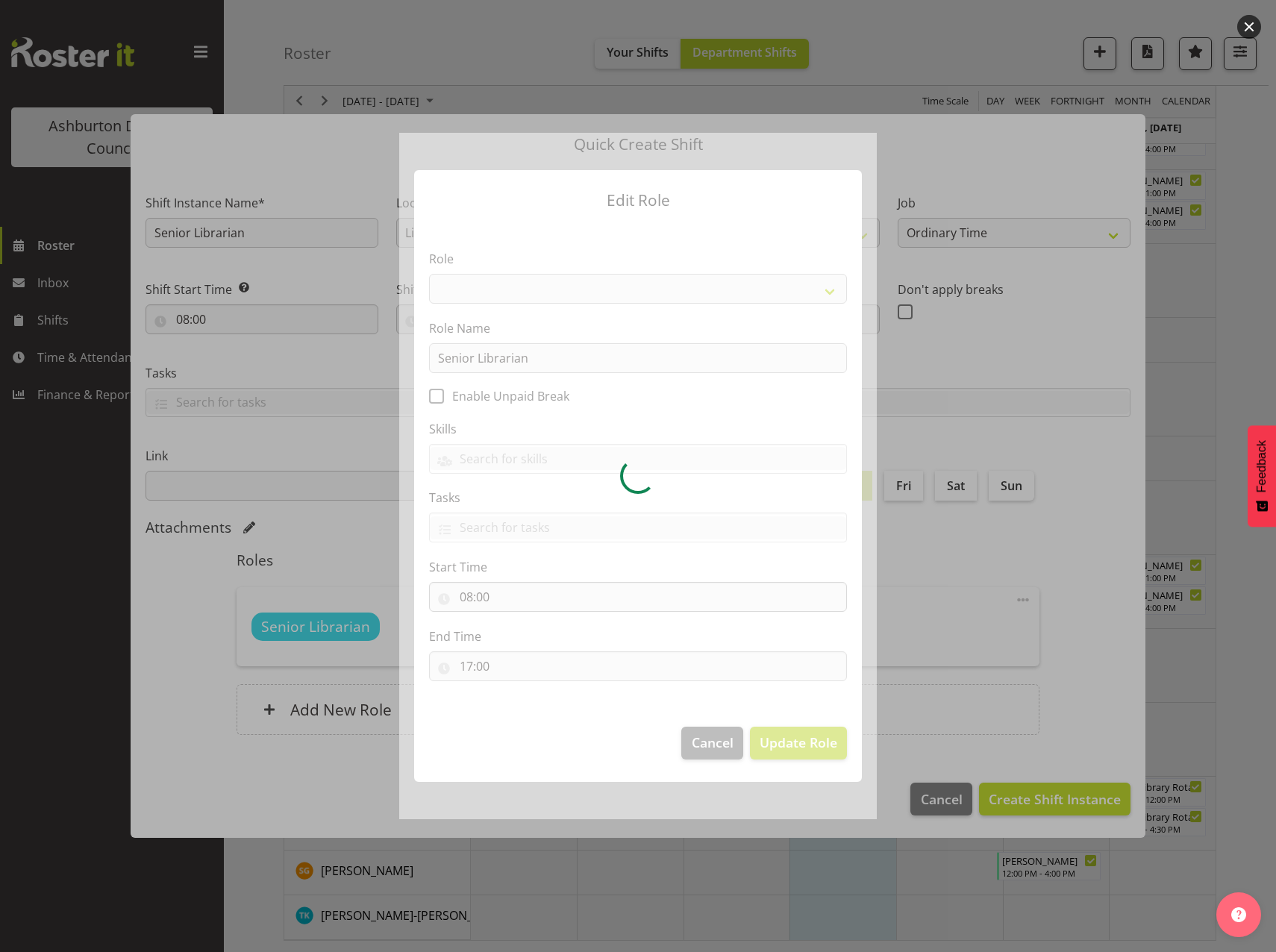
select select "1341"
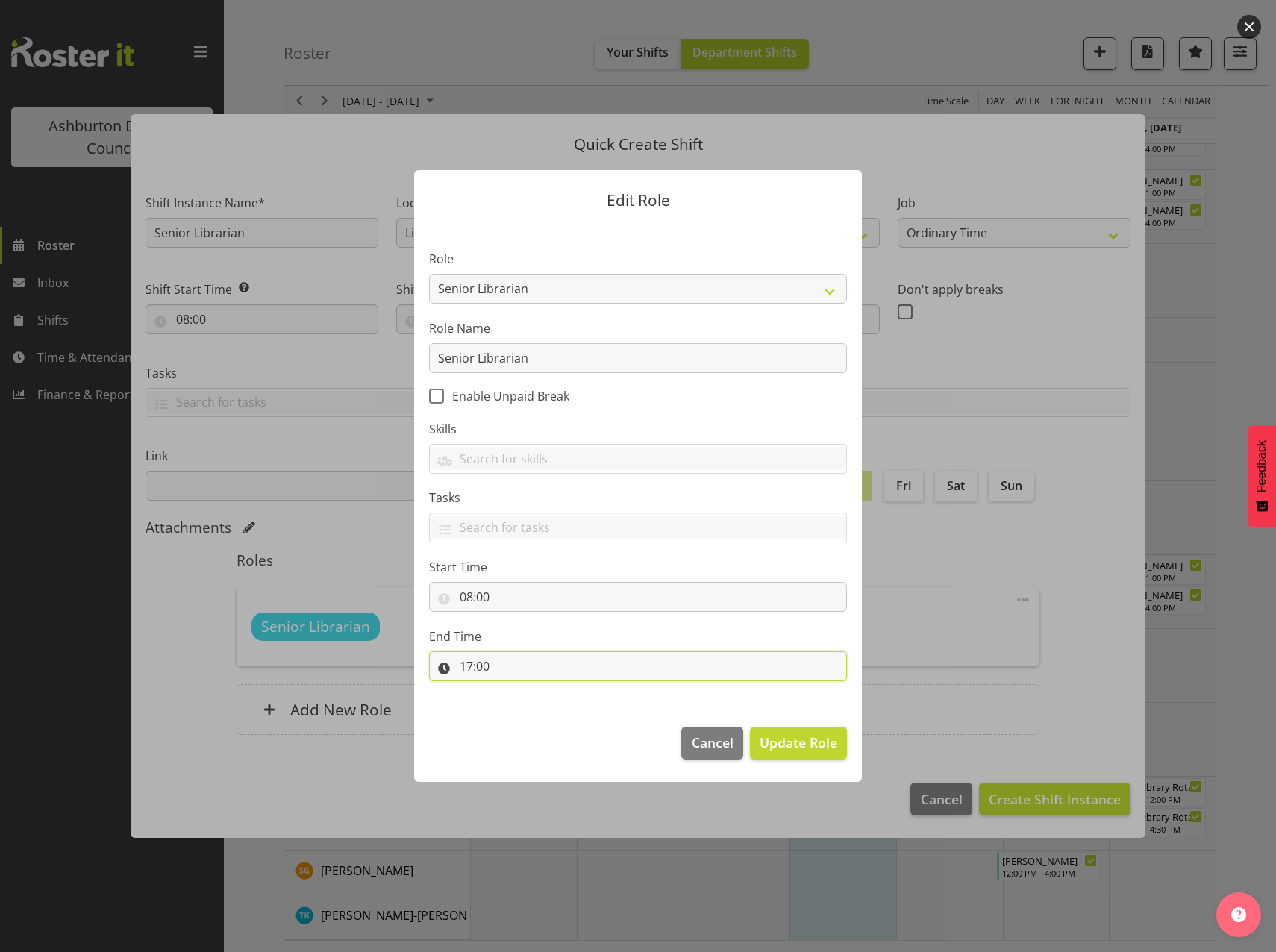
click at [469, 667] on input "17:00" at bounding box center [638, 666] width 418 height 30
click at [531, 702] on select "00 01 02 03 04 05 06 07 08 09 10 11 12 13 14 15 16 17 18 19 20 21 22 23" at bounding box center [531, 705] width 33 height 30
select select "13"
click at [514, 690] on select "00 01 02 03 04 05 06 07 08 09 10 11 12 13 14 15 16 17 18 19 20 21 22 23" at bounding box center [531, 705] width 33 height 30
type input "13:00"
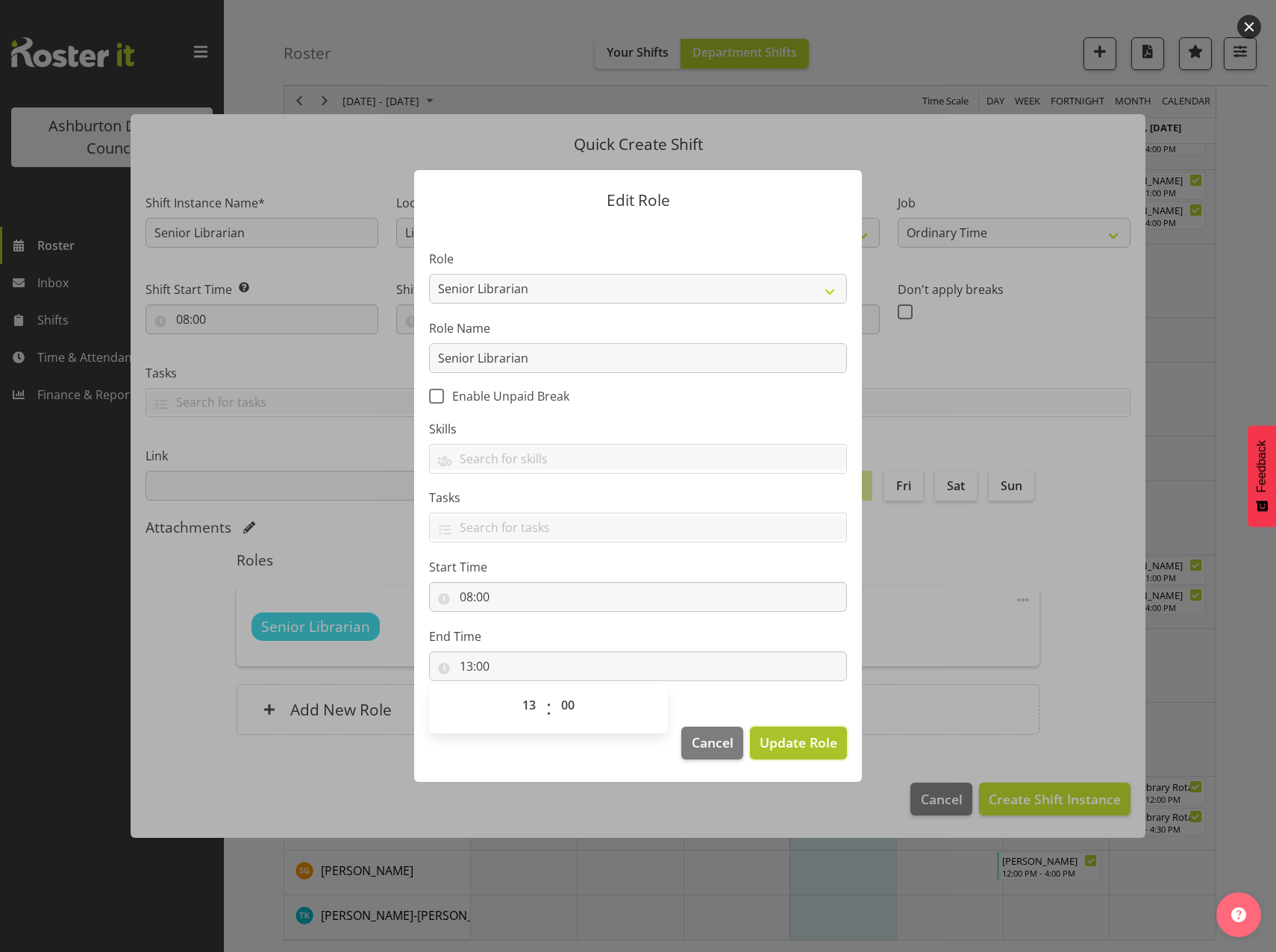
click at [780, 743] on span "Update Role" at bounding box center [799, 743] width 78 height 19
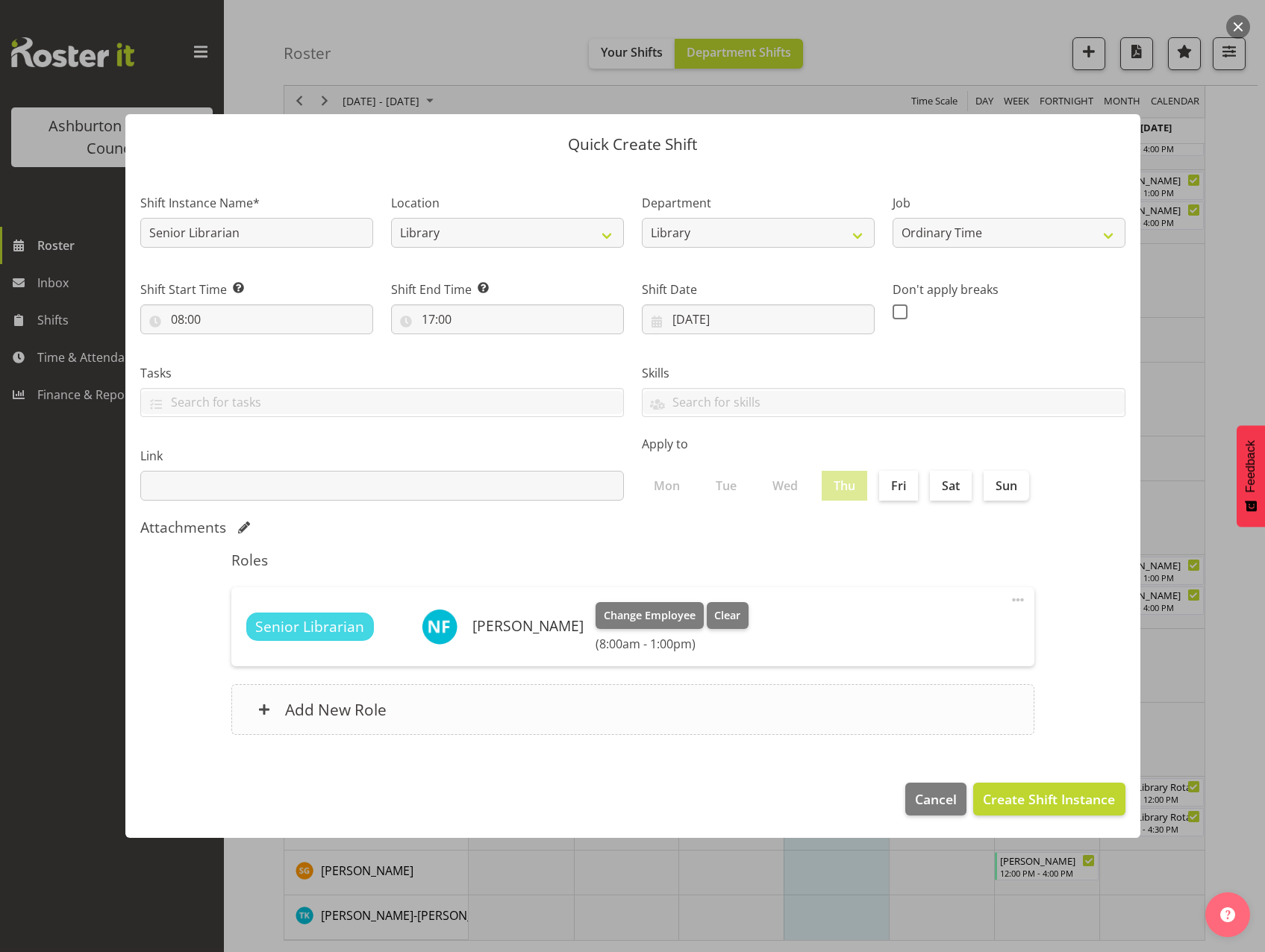
click at [353, 709] on h6 "Add New Role" at bounding box center [336, 710] width 101 height 19
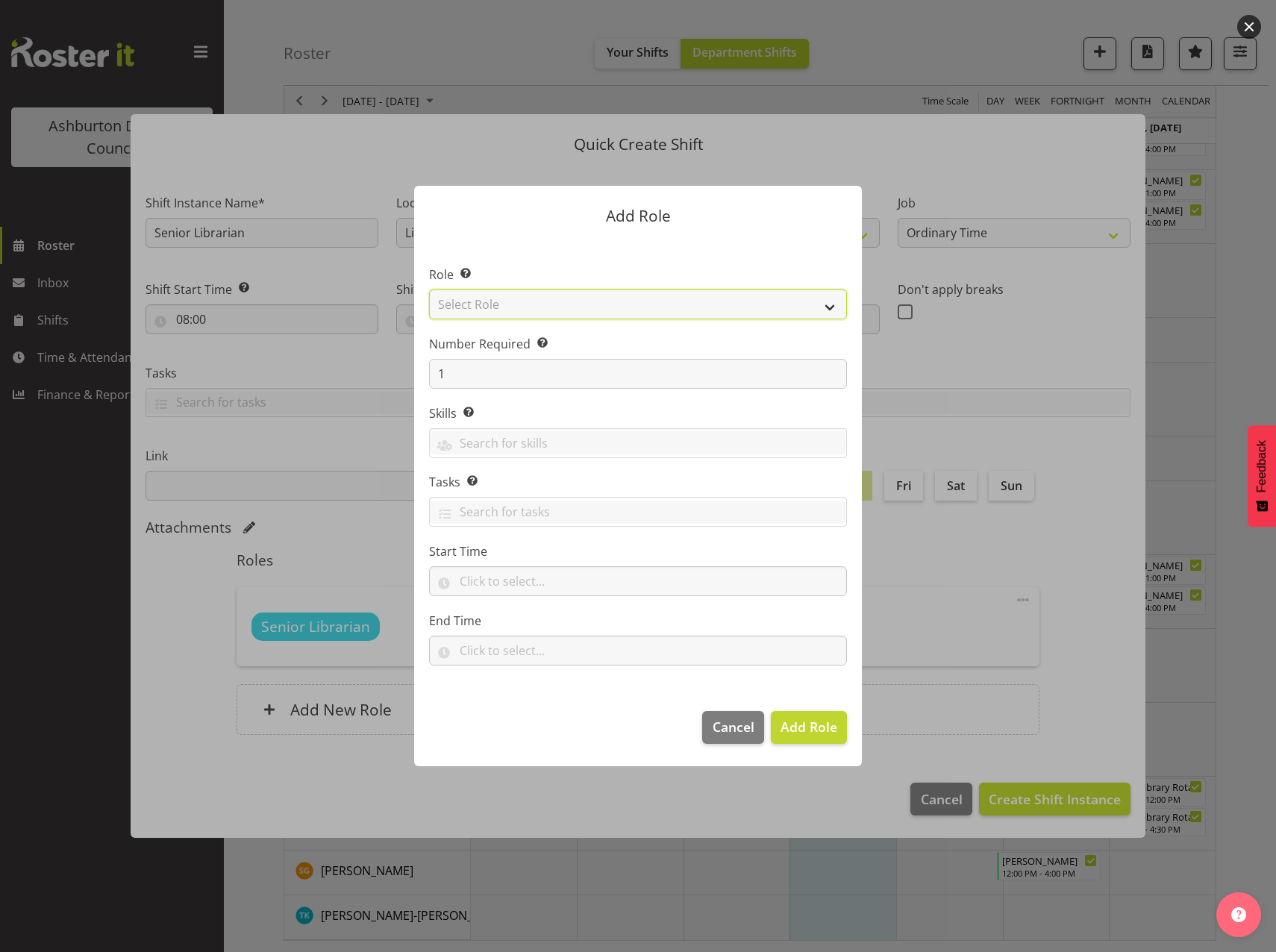
click at [521, 313] on select "Select Role AAGM Deputy Director AAGM Director Archivist Childrens Librarian Co…" at bounding box center [638, 304] width 418 height 30
select select "1341"
click at [429, 289] on select "Select Role AAGM Deputy Director AAGM Director Archivist Childrens Librarian Co…" at bounding box center [638, 304] width 418 height 30
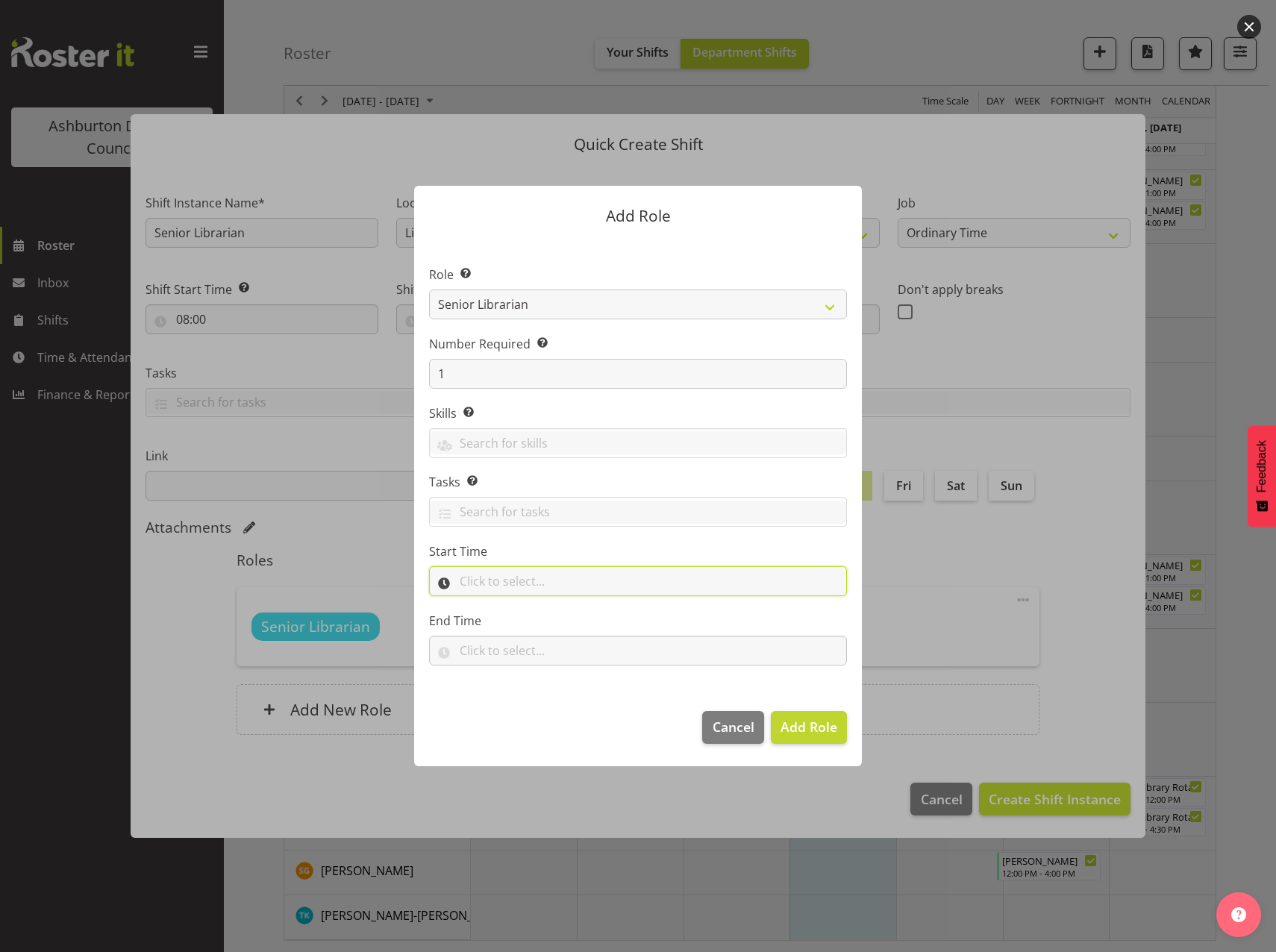
click at [508, 575] on input "text" at bounding box center [638, 581] width 418 height 30
click at [522, 619] on select "00 00 01 02 03 04 05 06 07 08 09 10 11 12 13 14 15 16 17 18 19 20 21 22 23" at bounding box center [531, 620] width 33 height 30
select select "14"
click at [514, 605] on select "00 00 01 02 03 04 05 06 07 08 09 10 11 12 13 14 15 16 17 18 19 20 21 22 23" at bounding box center [531, 620] width 33 height 30
click at [576, 622] on select "00 00 01 02 03 04 05 06 07 08 09 10 11 12 13 14 15 16 17 18 19 20 21 22 23 24 2…" at bounding box center [569, 620] width 33 height 30
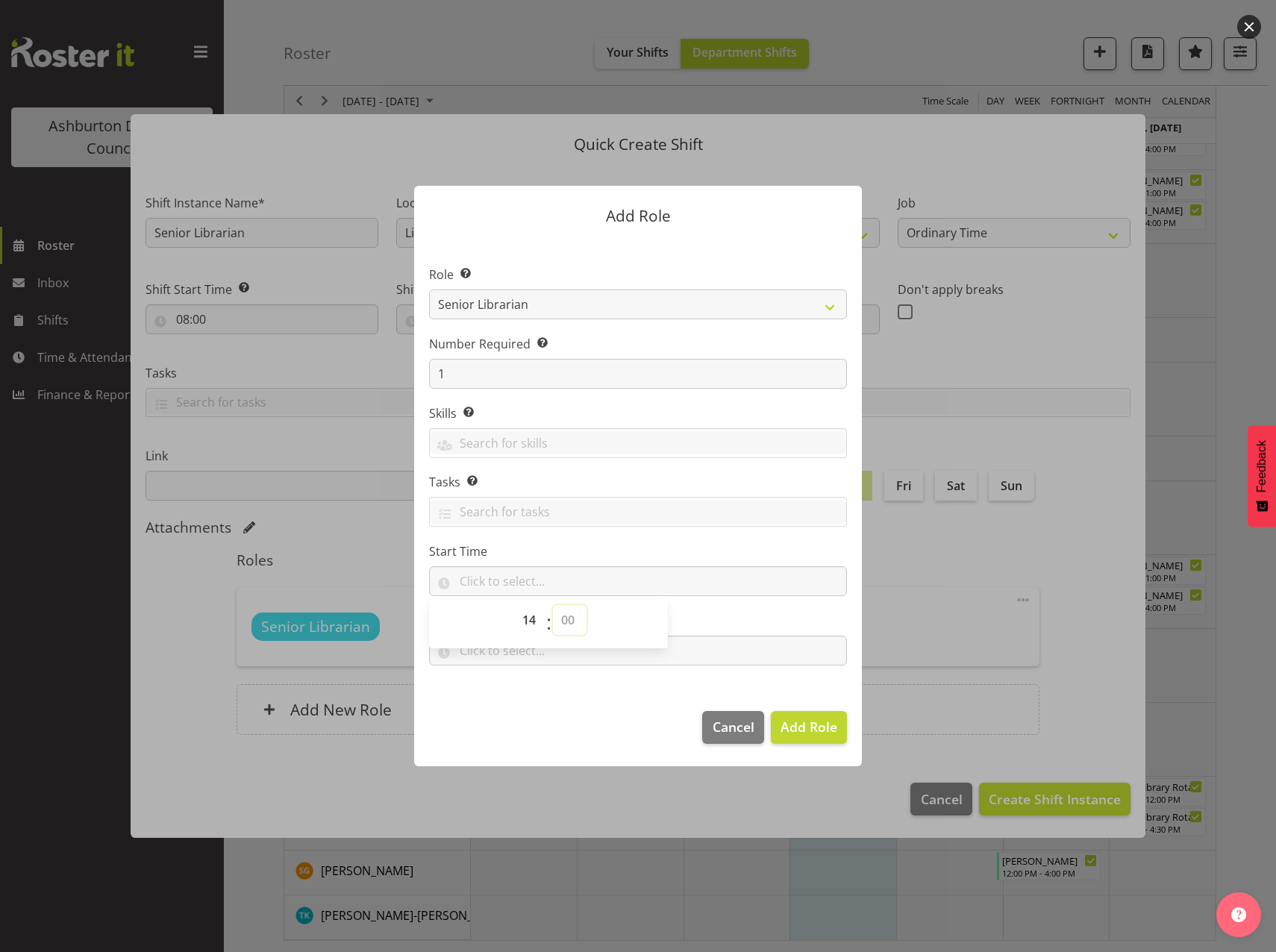
select select "0"
click at [553, 605] on select "00 00 01 02 03 04 05 06 07 08 09 10 11 12 13 14 15 16 17 18 19 20 21 22 23 24 2…" at bounding box center [569, 620] width 33 height 30
type input "14:00"
click at [557, 727] on footer "Cancel Add Role" at bounding box center [638, 731] width 448 height 70
click at [477, 653] on input "text" at bounding box center [638, 650] width 418 height 30
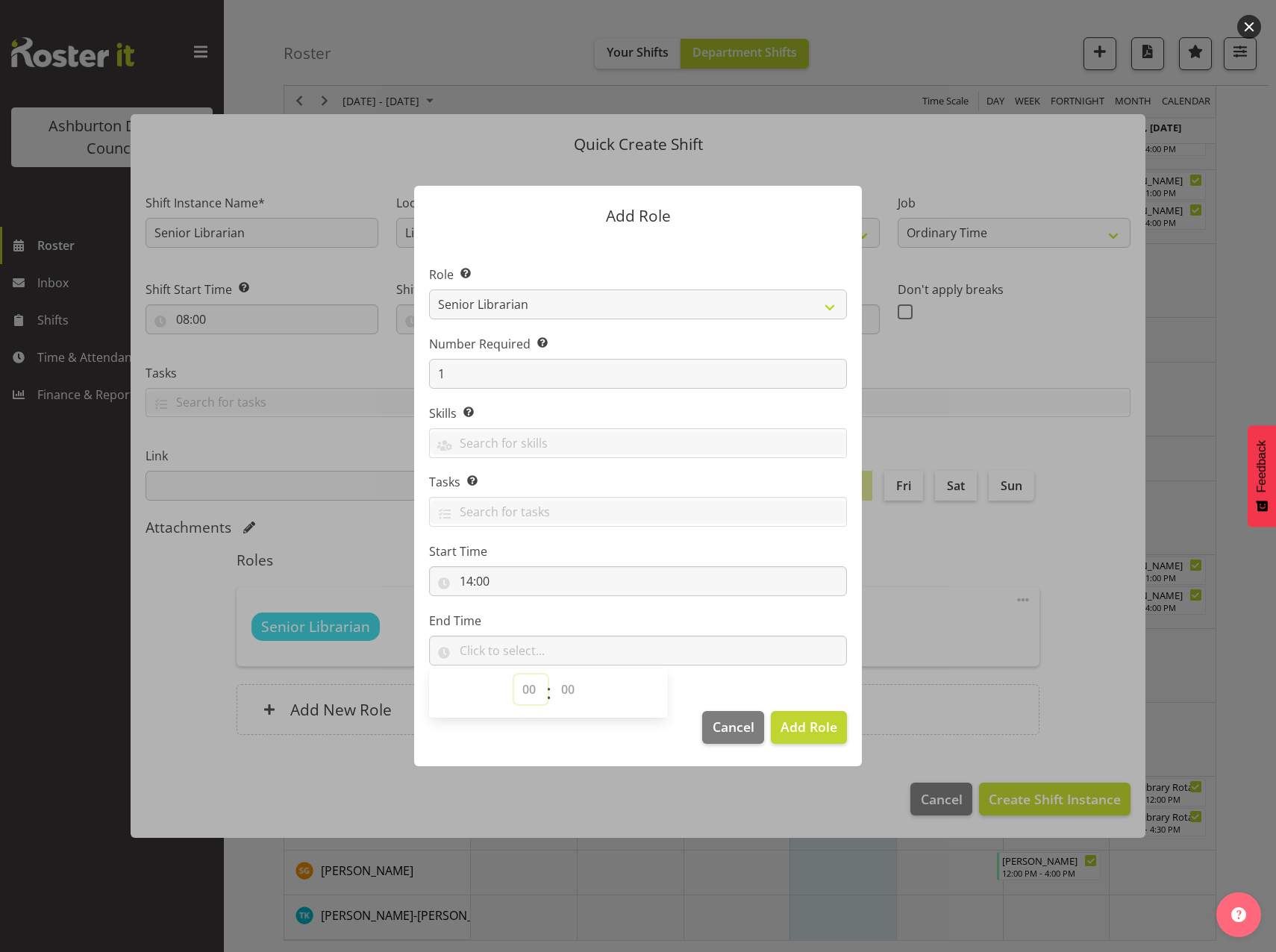
click at [526, 683] on select "00 00 01 02 03 04 05 06 07 08 09 10 11 12 13 14 15 16 17 18 19 20 21 22 23" at bounding box center [531, 689] width 33 height 30
select select "17"
click at [514, 675] on select "00 00 01 02 03 04 05 06 07 08 09 10 11 12 13 14 15 16 17 18 19 20 21 22 23" at bounding box center [531, 689] width 33 height 30
click at [564, 687] on select "00 00 01 02 03 04 05 06 07 08 09 10 11 12 13 14 15 16 17 18 19 20 21 22 23 24 2…" at bounding box center [569, 689] width 33 height 30
select select "0"
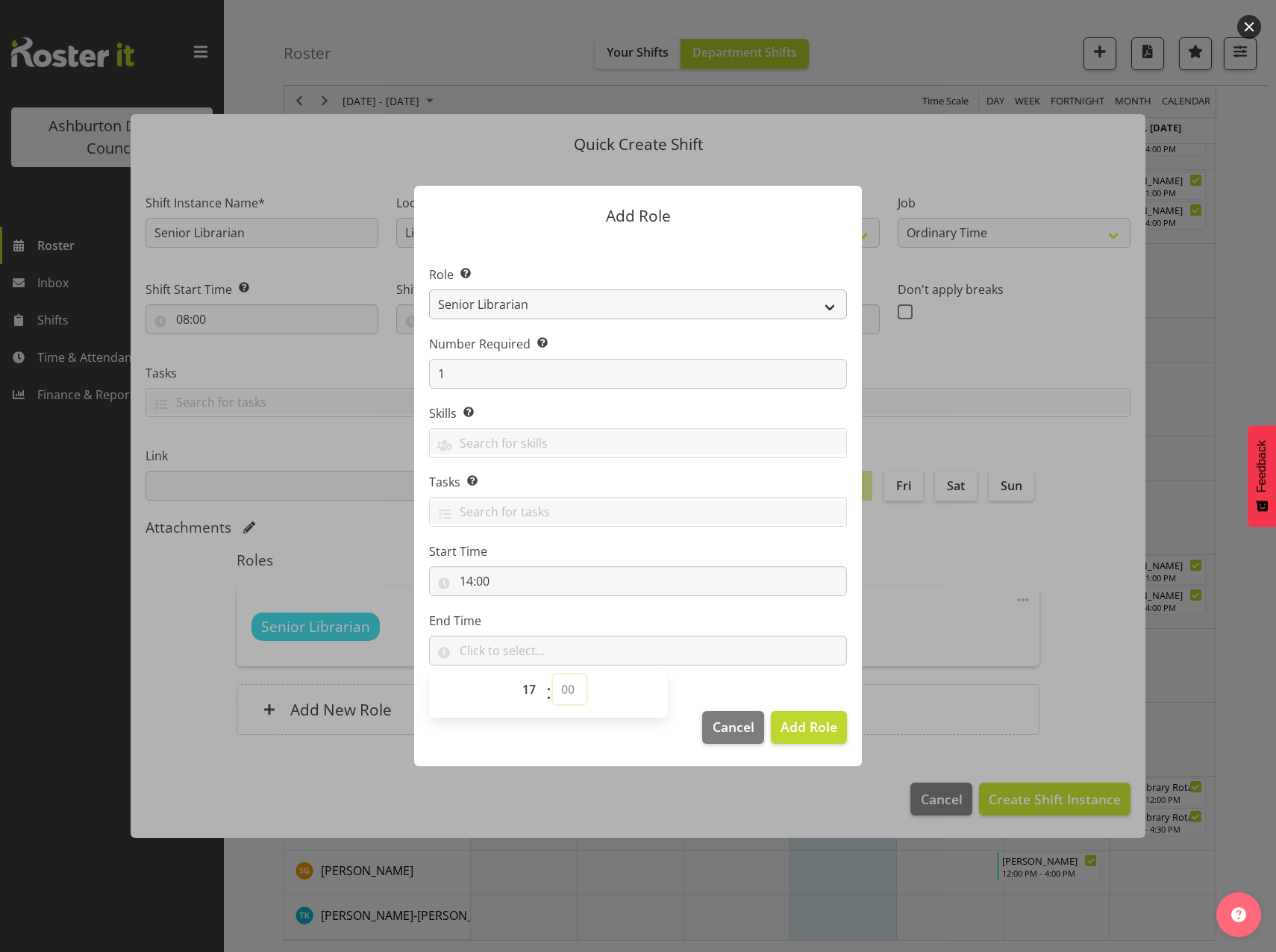
click at [553, 675] on select "00 00 01 02 03 04 05 06 07 08 09 10 11 12 13 14 15 16 17 18 19 20 21 22 23 24 2…" at bounding box center [569, 689] width 33 height 30
type input "17:00"
click at [798, 716] on button "Add Role" at bounding box center [810, 727] width 76 height 32
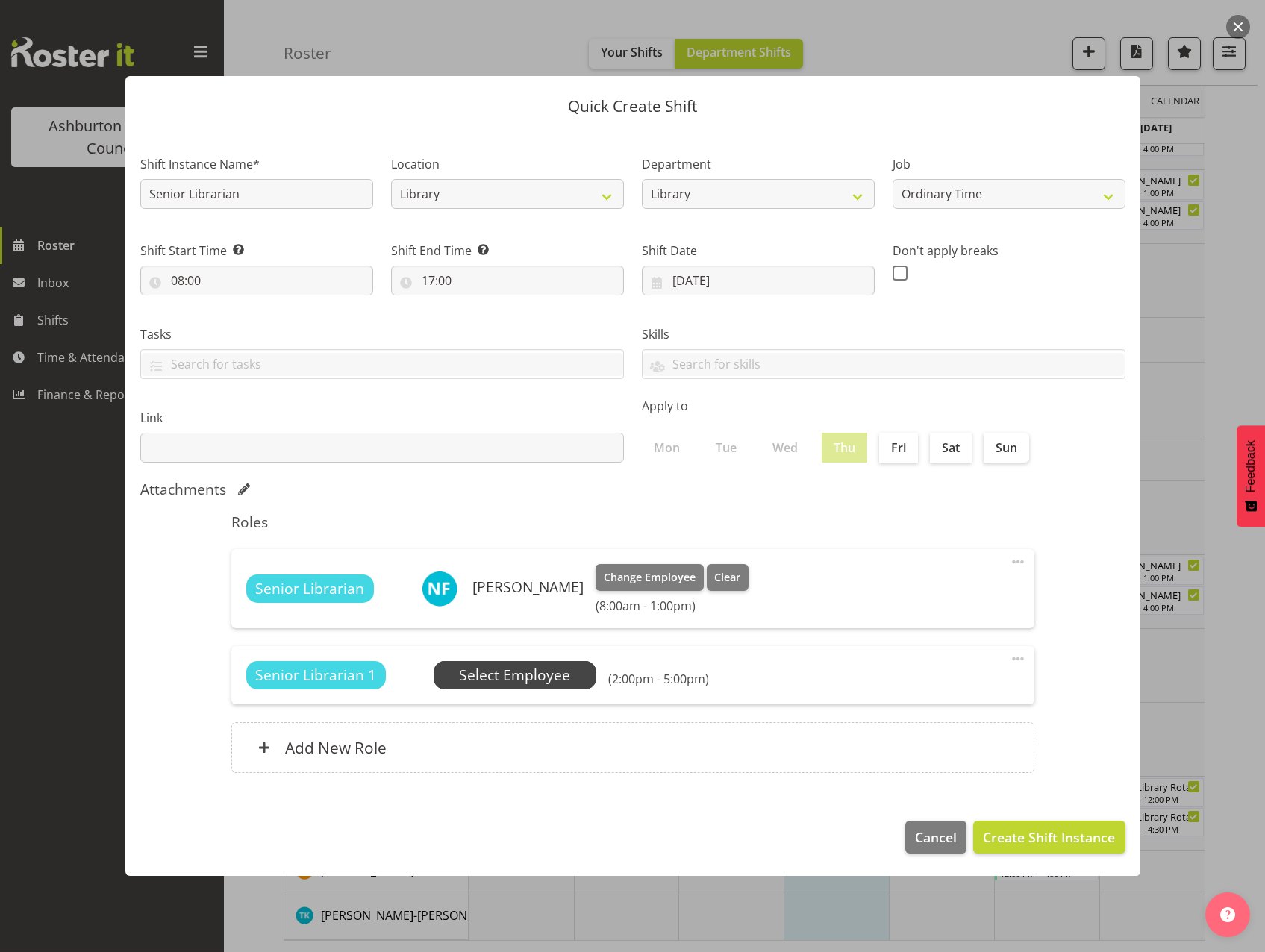
click at [507, 668] on span "Select Employee" at bounding box center [514, 675] width 111 height 22
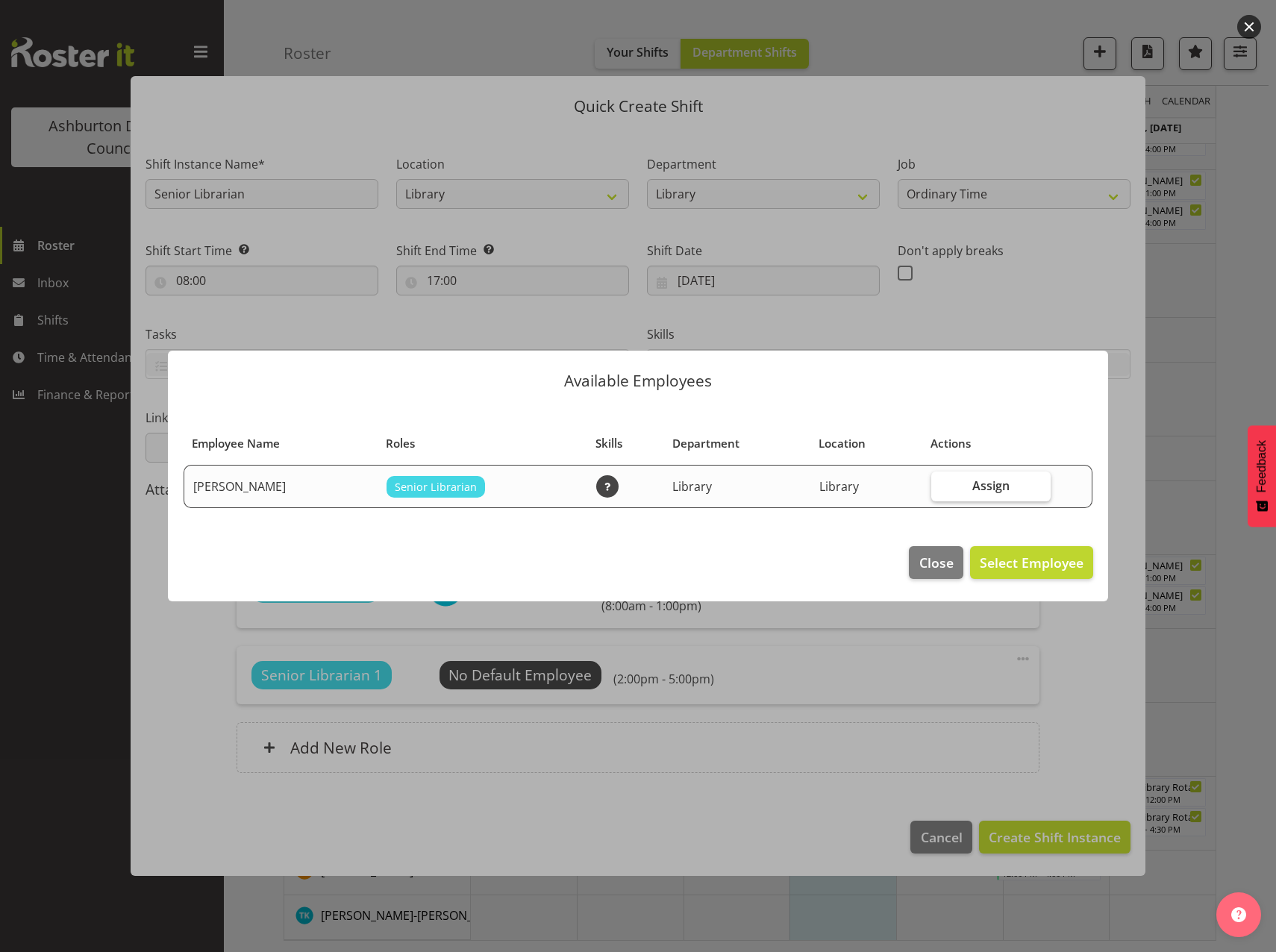
click at [1020, 487] on label "Assign" at bounding box center [991, 487] width 120 height 30
click at [941, 487] on input "Assign" at bounding box center [936, 486] width 10 height 10
checkbox input "true"
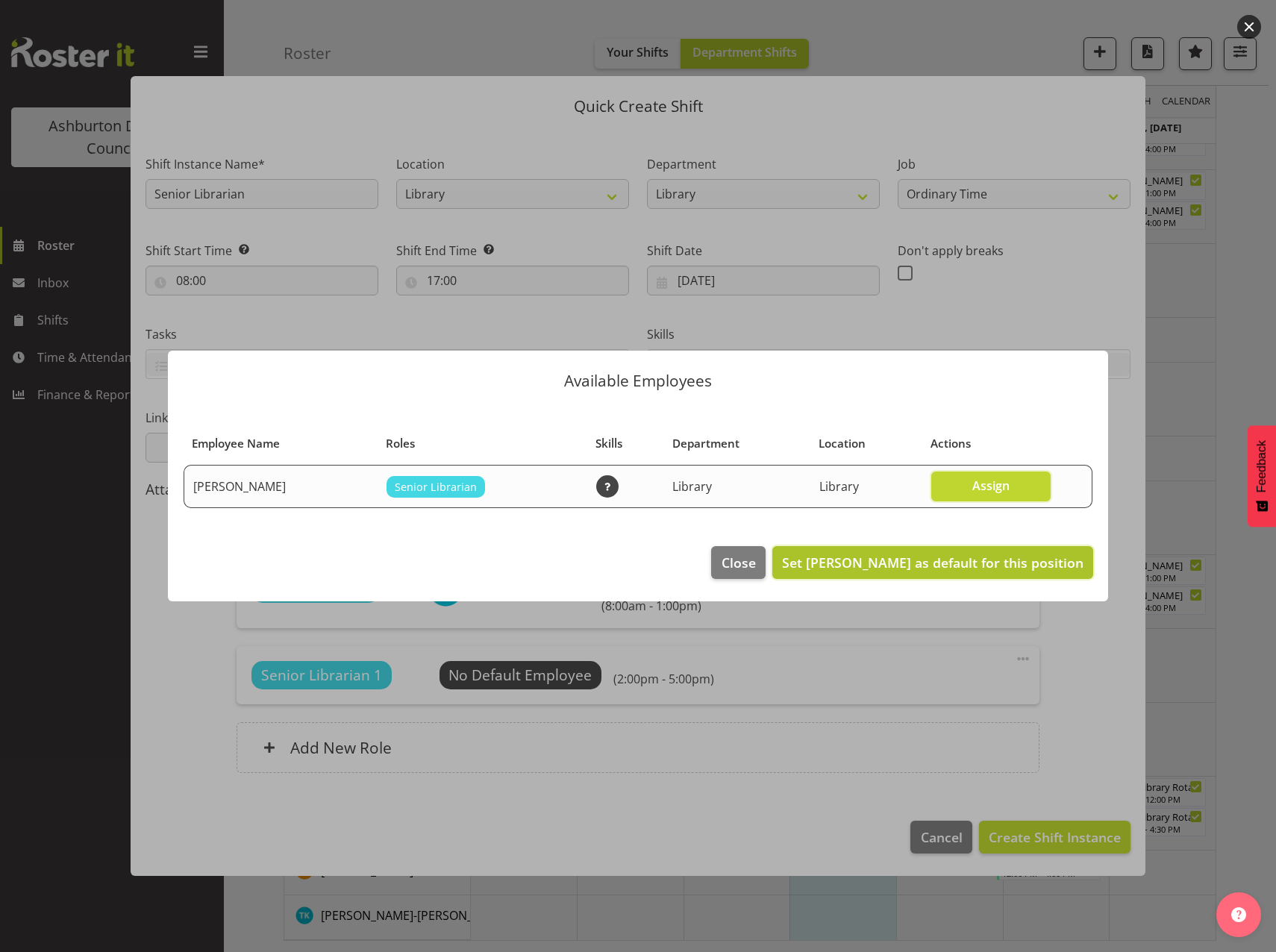
click at [902, 560] on span "Set [PERSON_NAME] as default for this position" at bounding box center [933, 563] width 302 height 18
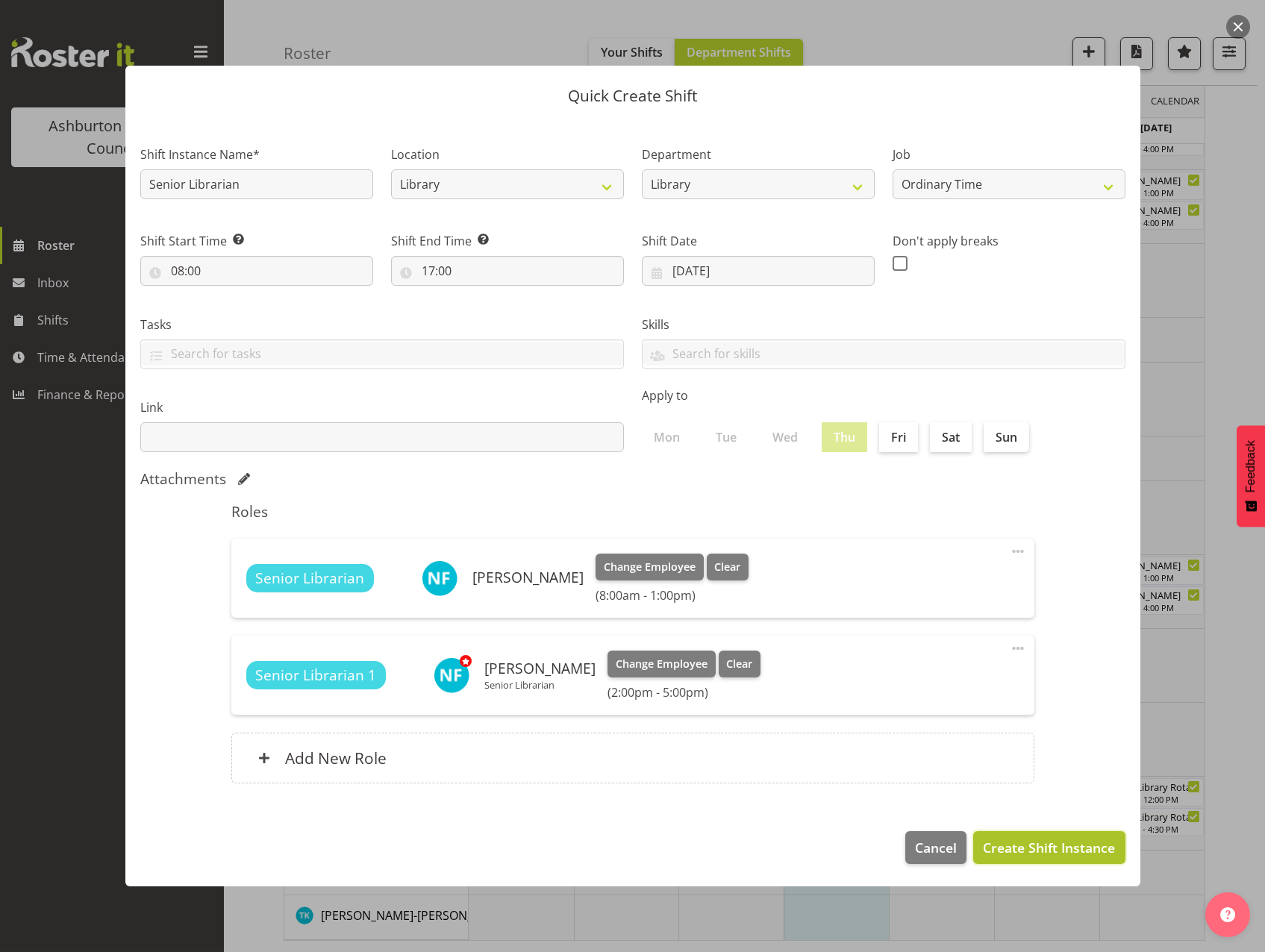
click at [1012, 846] on span "Create Shift Instance" at bounding box center [1048, 847] width 132 height 19
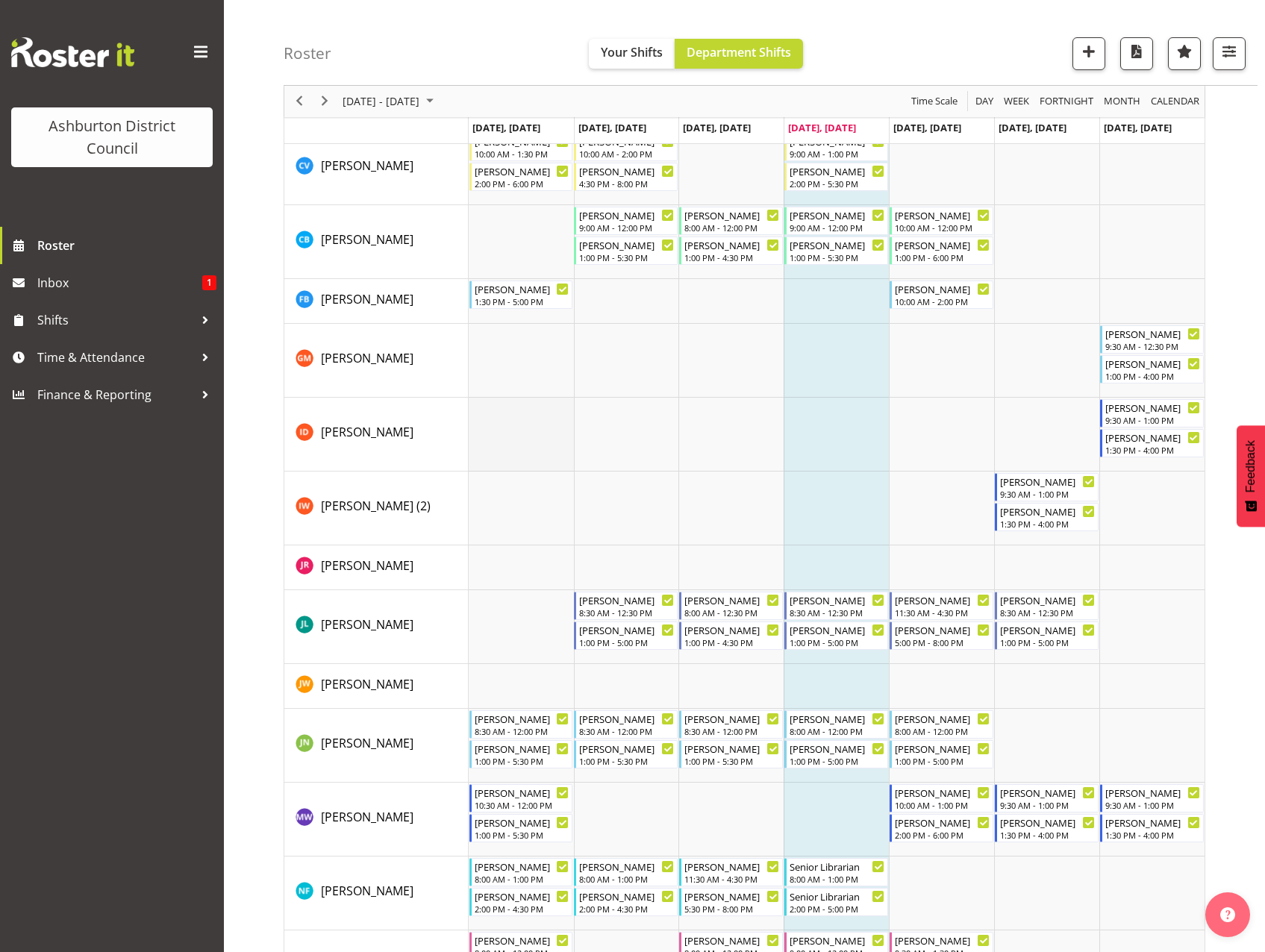
scroll to position [75, 0]
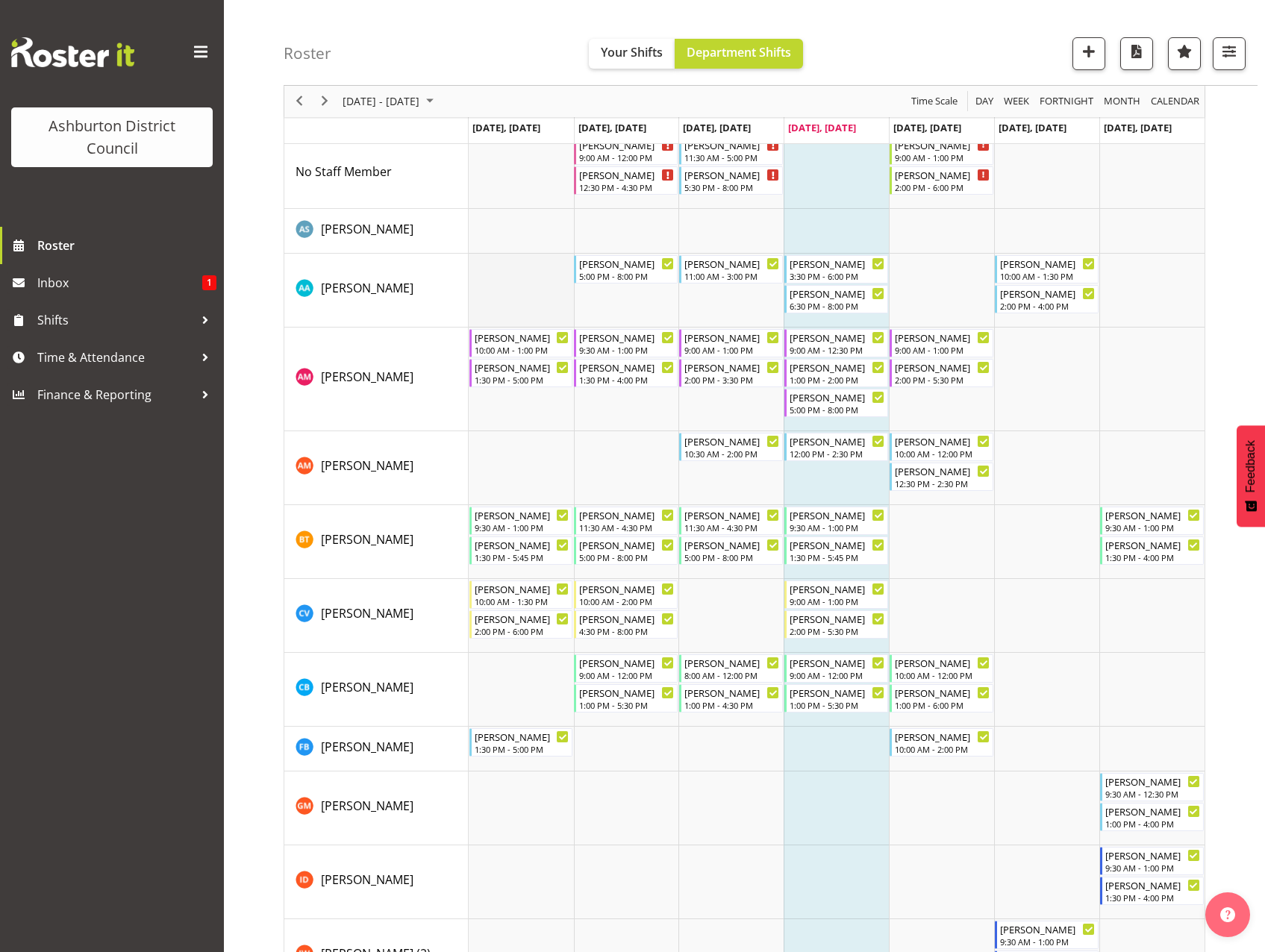
click at [516, 294] on td "Timeline Week of September 11, 2025" at bounding box center [521, 290] width 105 height 74
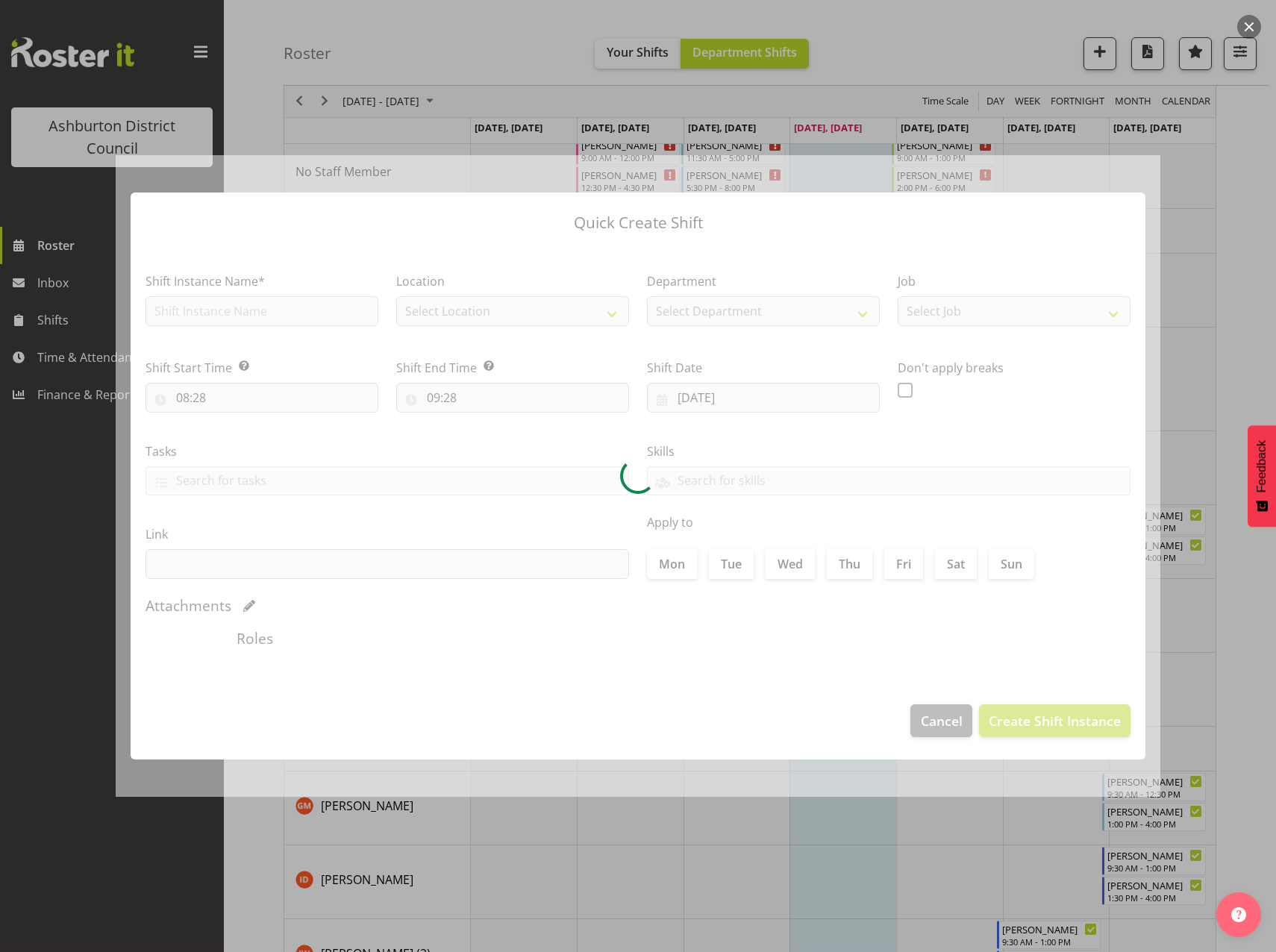
type input "[DATE]"
checkbox input "true"
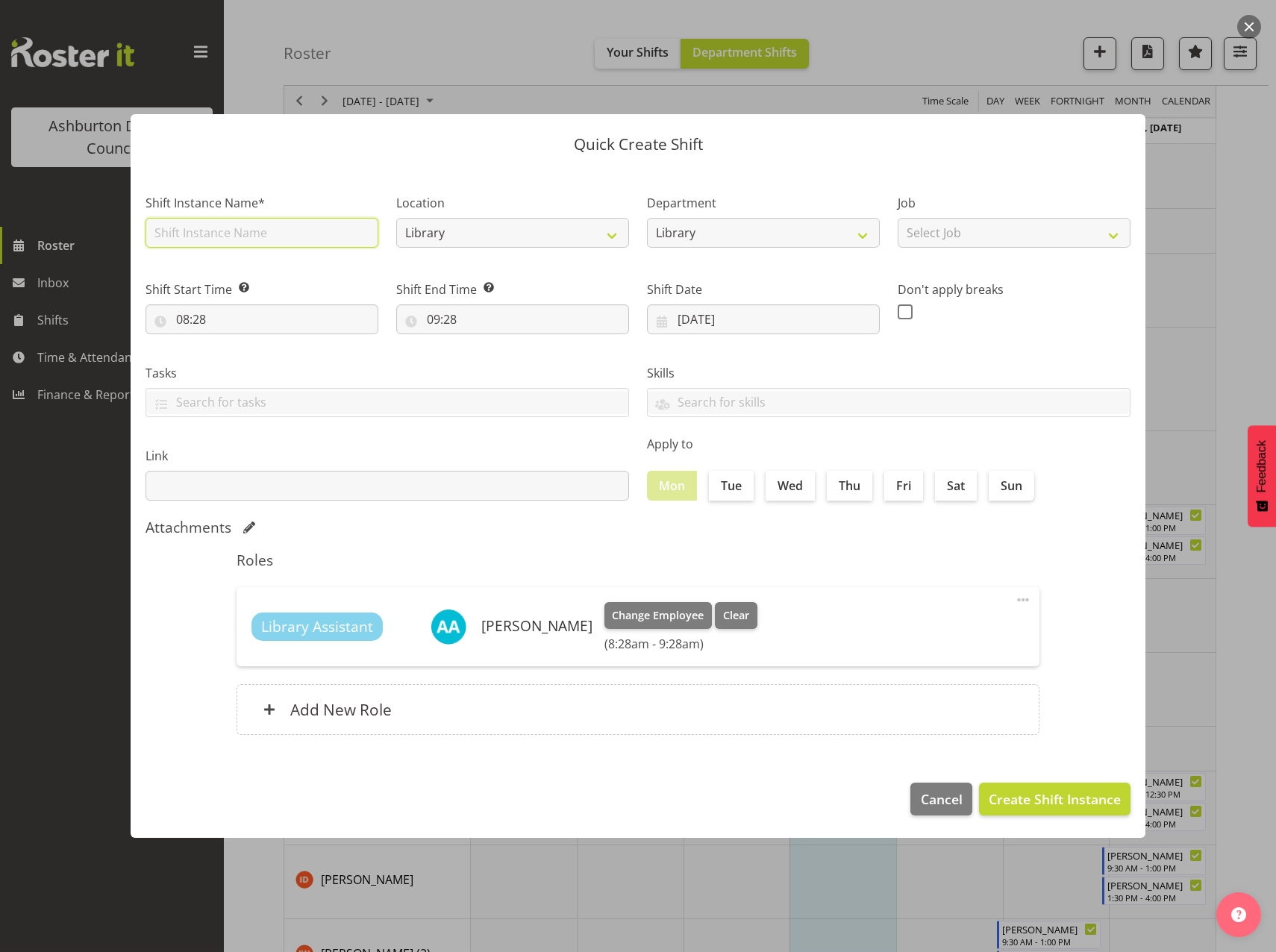
click at [230, 233] on input "text" at bounding box center [261, 233] width 233 height 30
type input "Library Assistant"
click at [1069, 227] on select "Select Job Casual HDA - CSR HDA - EA Lifeguarding LTS- Alt Duties Ordinary Time…" at bounding box center [1014, 233] width 233 height 30
select select "6995"
click at [898, 218] on select "Select Job Casual HDA - CSR HDA - EA Lifeguarding LTS- Alt Duties Ordinary Time…" at bounding box center [1014, 233] width 233 height 30
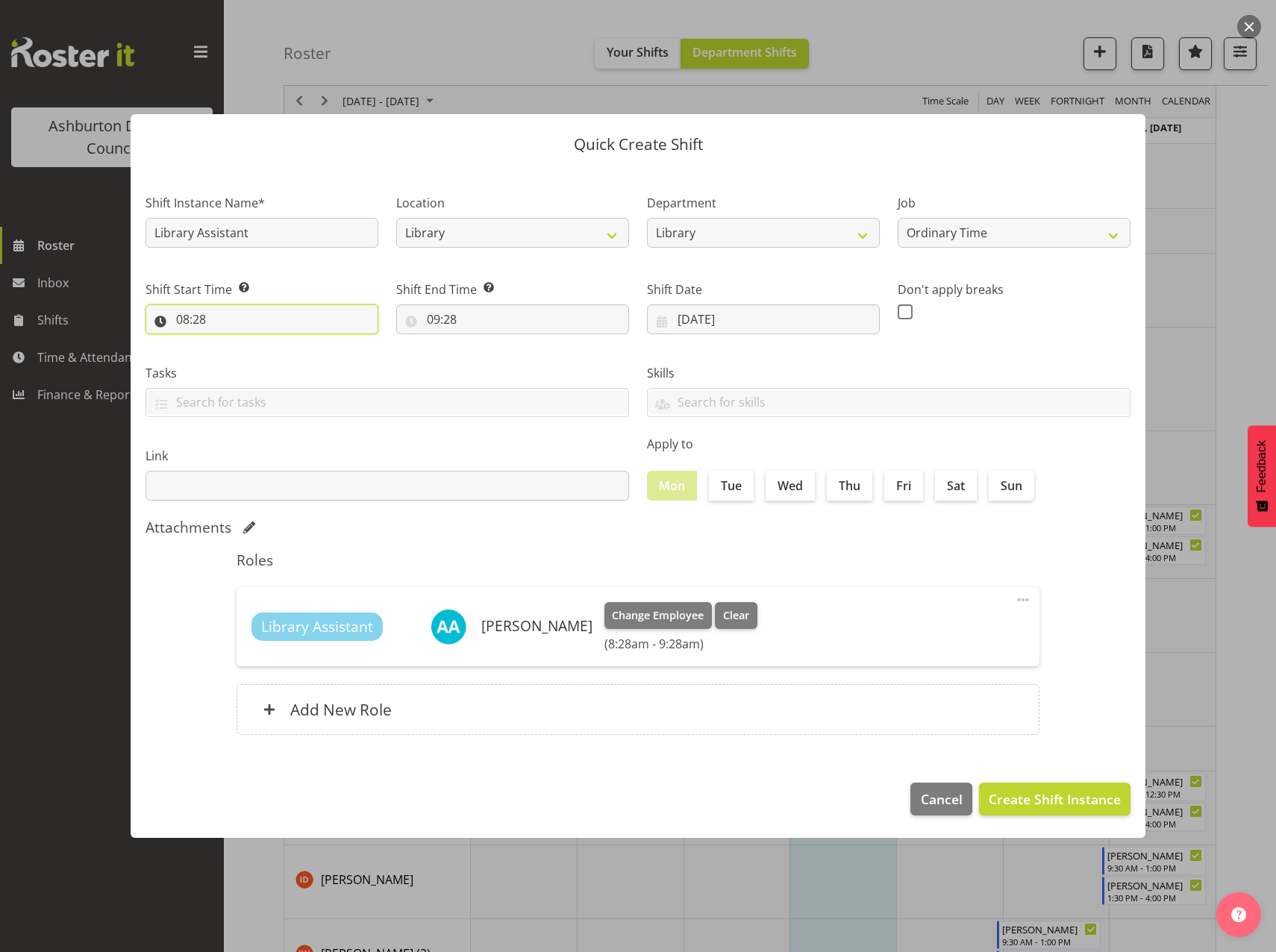
click at [187, 321] on input "08:28" at bounding box center [261, 319] width 233 height 30
click at [244, 377] on span "00 01 02 03 04 05 06 07 08 09 10 11 12 13 14 15 16 17 18 19 20 21 22 23" at bounding box center [247, 362] width 33 height 37
click at [244, 364] on select "00 01 02 03 04 05 06 07 08 09 10 11 12 13 14 15 16 17 18 19 20 21 22 23" at bounding box center [247, 358] width 33 height 30
select select "12"
click at [230, 343] on select "00 01 02 03 04 05 06 07 08 09 10 11 12 13 14 15 16 17 18 19 20 21 22 23" at bounding box center [247, 358] width 33 height 30
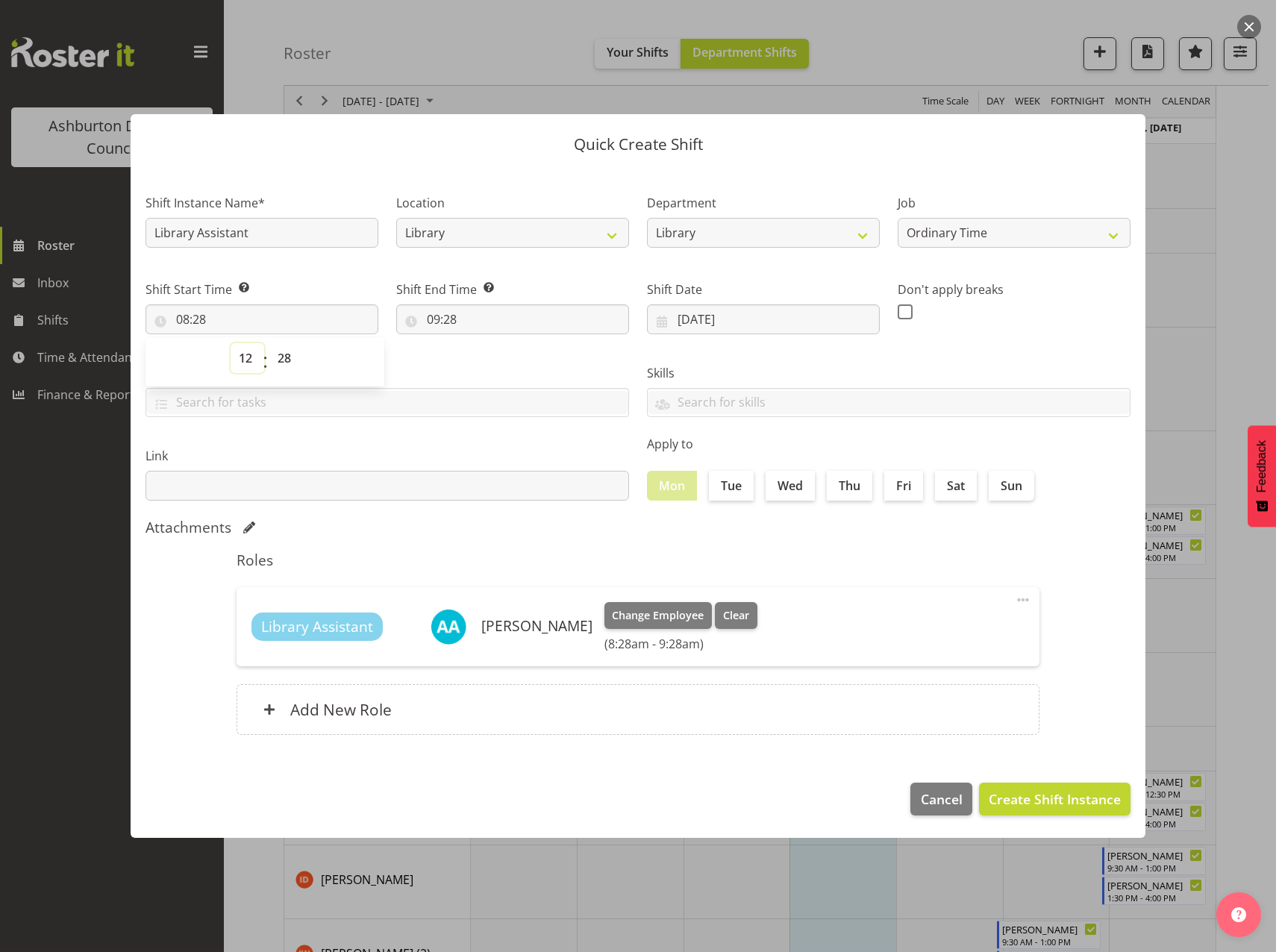
type input "12:28"
click at [286, 358] on select "00 01 02 03 04 05 06 07 08 09 10 11 12 13 14 15 16 17 18 19 20 21 22 23 24 25 2…" at bounding box center [286, 358] width 33 height 30
select select "0"
click at [269, 343] on select "00 01 02 03 04 05 06 07 08 09 10 11 12 13 14 15 16 17 18 19 20 21 22 23 24 25 2…" at bounding box center [286, 358] width 33 height 30
type input "12:00"
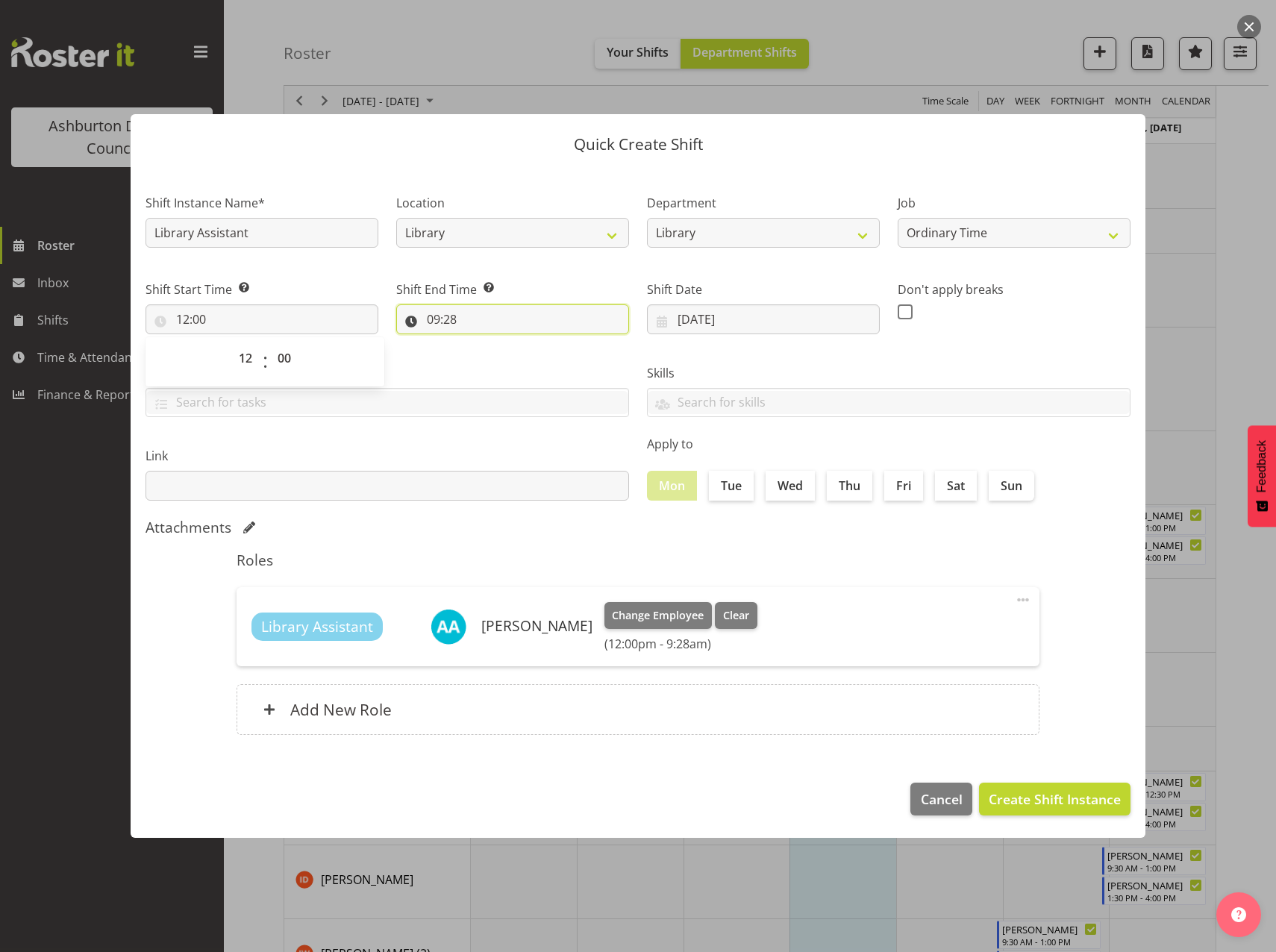
click at [439, 319] on input "09:28" at bounding box center [513, 319] width 233 height 30
click at [492, 355] on select "00 01 02 03 04 05 06 07 08 09 10 11 12 13 14 15 16 17 18 19 20 21 22 23" at bounding box center [498, 358] width 33 height 30
select select "13"
click at [482, 343] on select "00 01 02 03 04 05 06 07 08 09 10 11 12 13 14 15 16 17 18 19 20 21 22 23" at bounding box center [498, 358] width 33 height 30
type input "13:28"
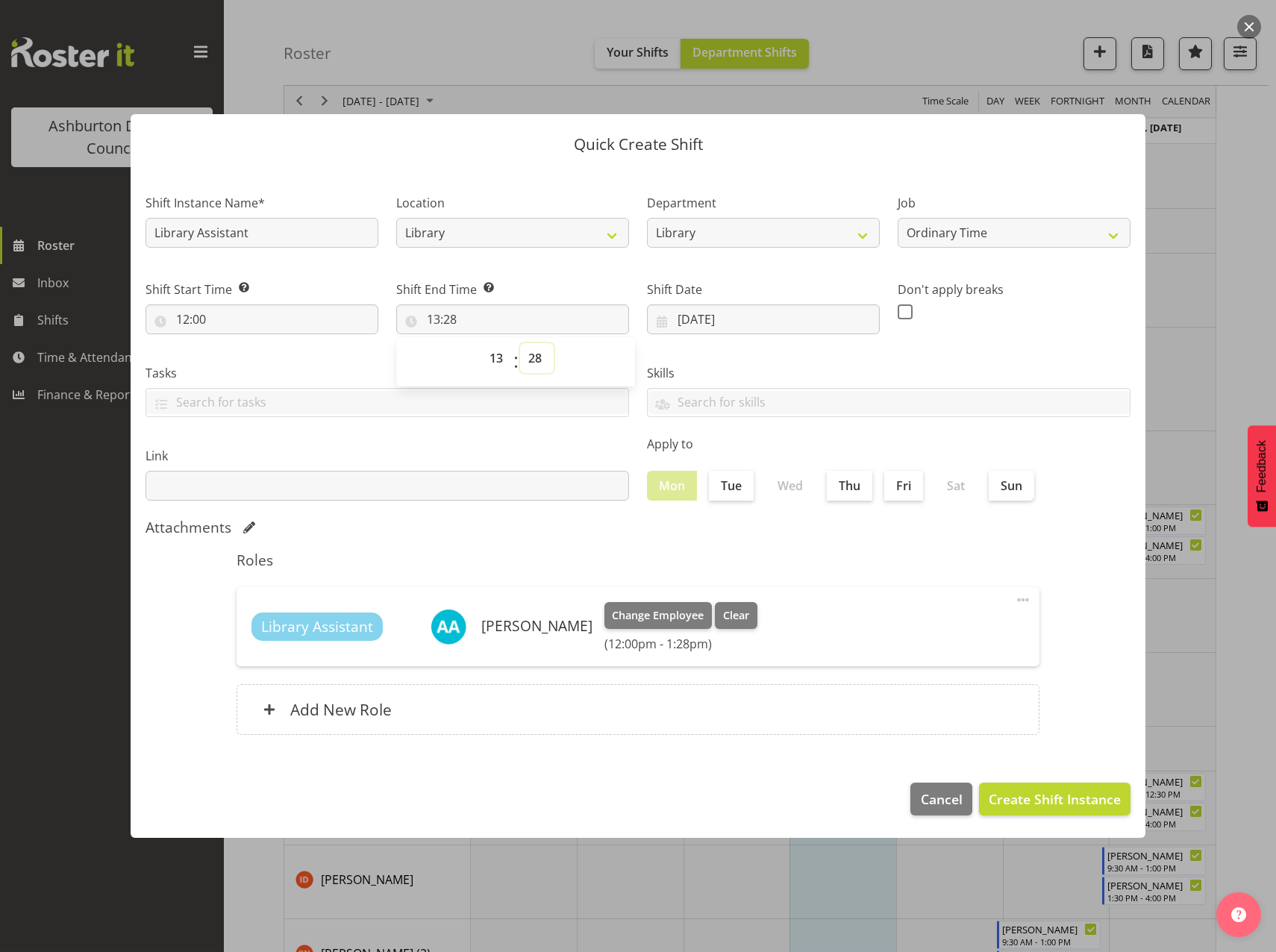
click at [531, 356] on select "00 01 02 03 04 05 06 07 08 09 10 11 12 13 14 15 16 17 18 19 20 21 22 23 24 25 2…" at bounding box center [536, 358] width 33 height 30
select select "0"
click at [520, 343] on select "00 01 02 03 04 05 06 07 08 09 10 11 12 13 14 15 16 17 18 19 20 21 22 23 24 25 2…" at bounding box center [536, 358] width 33 height 30
type input "13:00"
click at [1037, 801] on span "Create Shift Instance" at bounding box center [1055, 800] width 132 height 19
